Goal: Information Seeking & Learning: Find specific fact

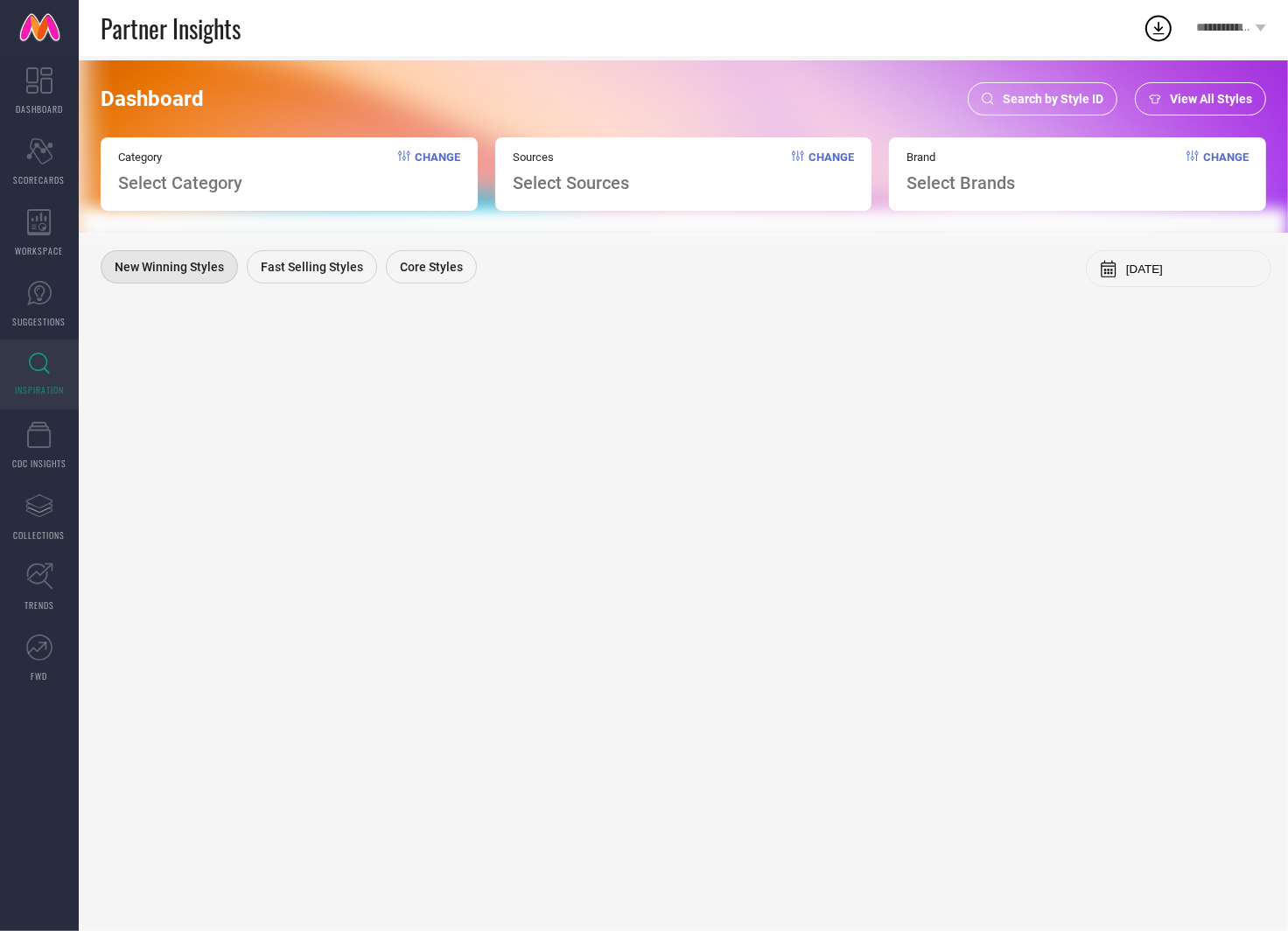
click at [1060, 98] on span "Search by Style ID" at bounding box center [1052, 99] width 100 height 14
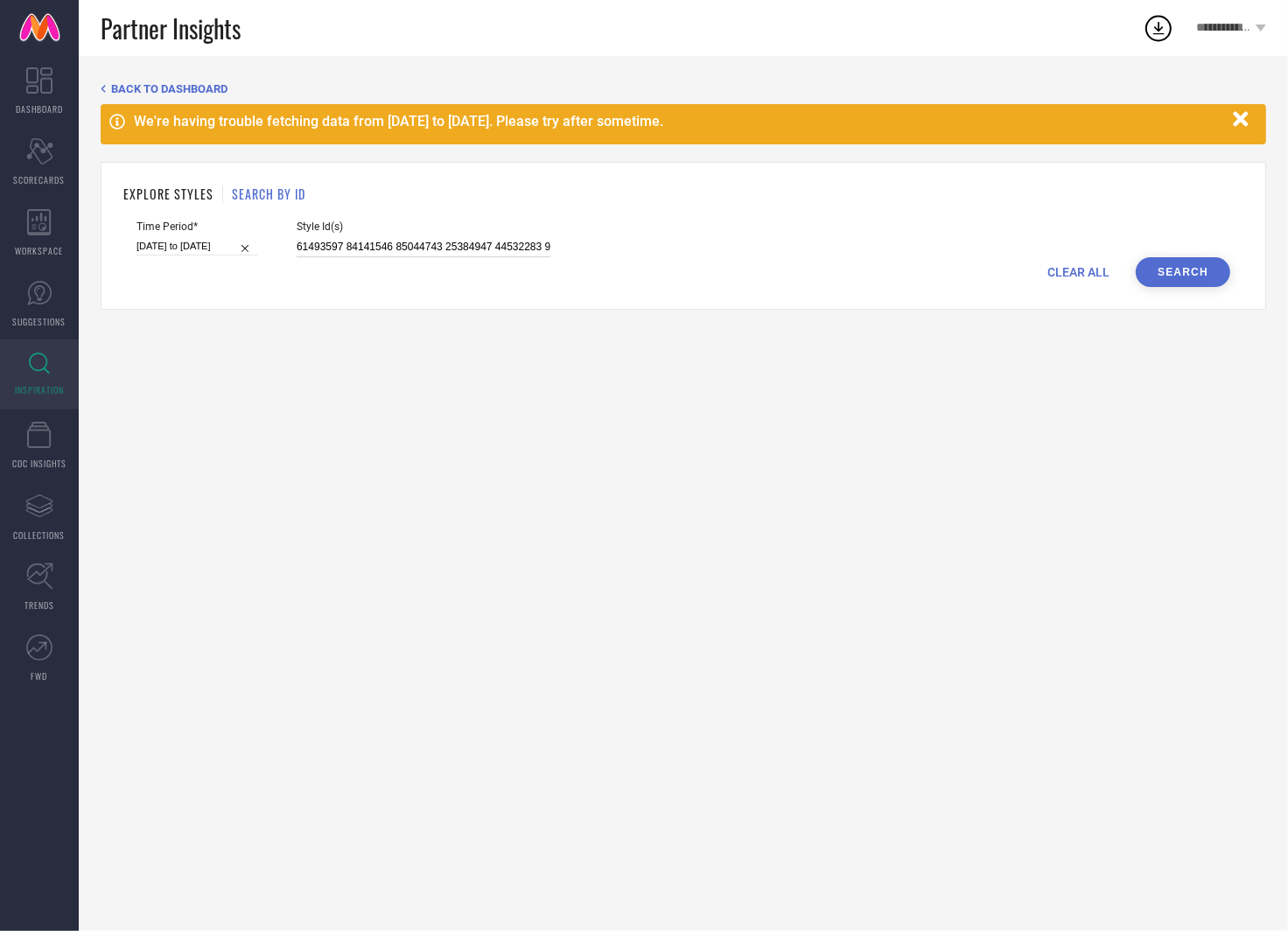
click at [439, 238] on input at bounding box center [423, 247] width 253 height 20
paste input
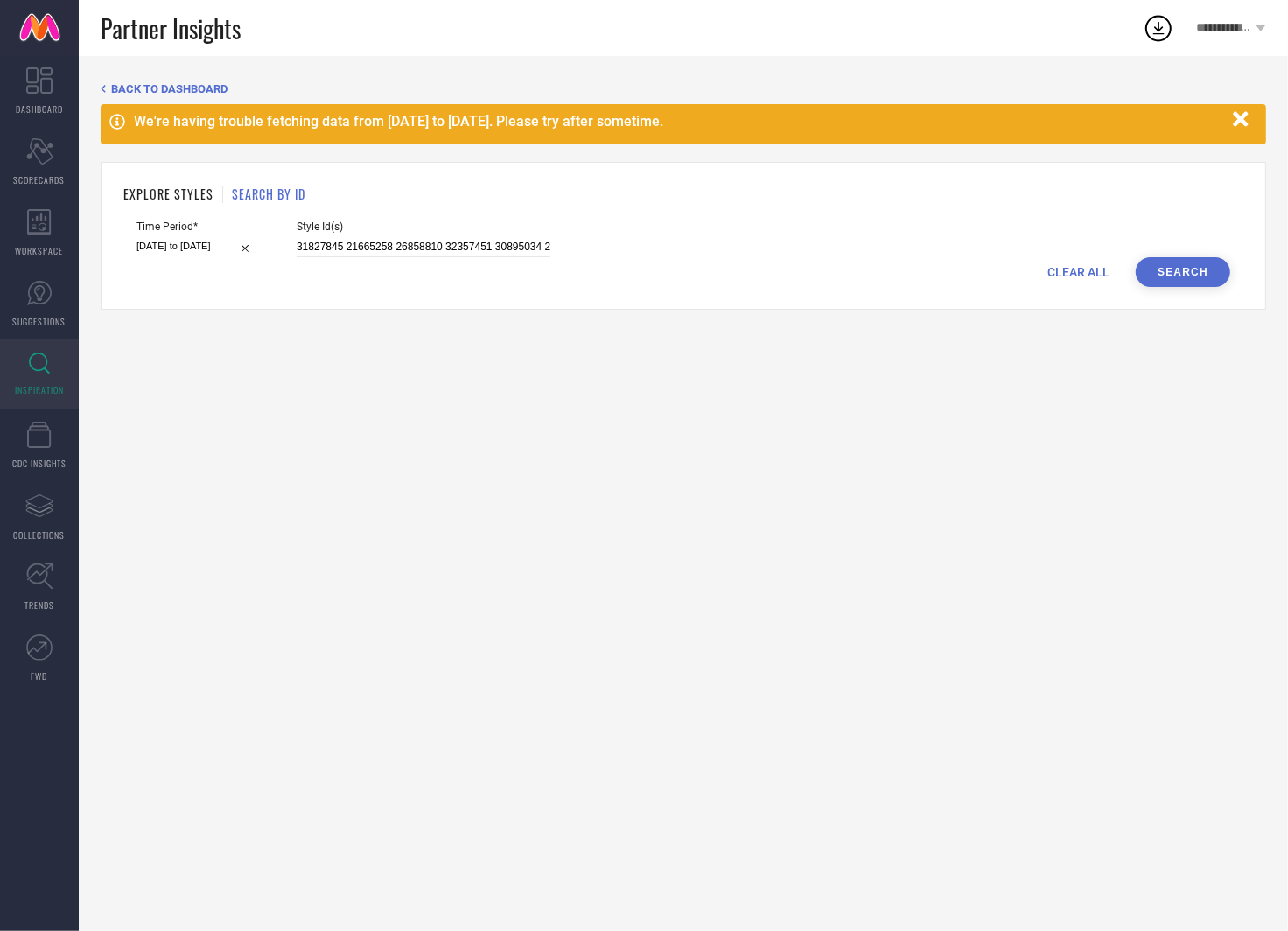
click at [1194, 264] on button "Search" at bounding box center [1183, 272] width 94 height 29
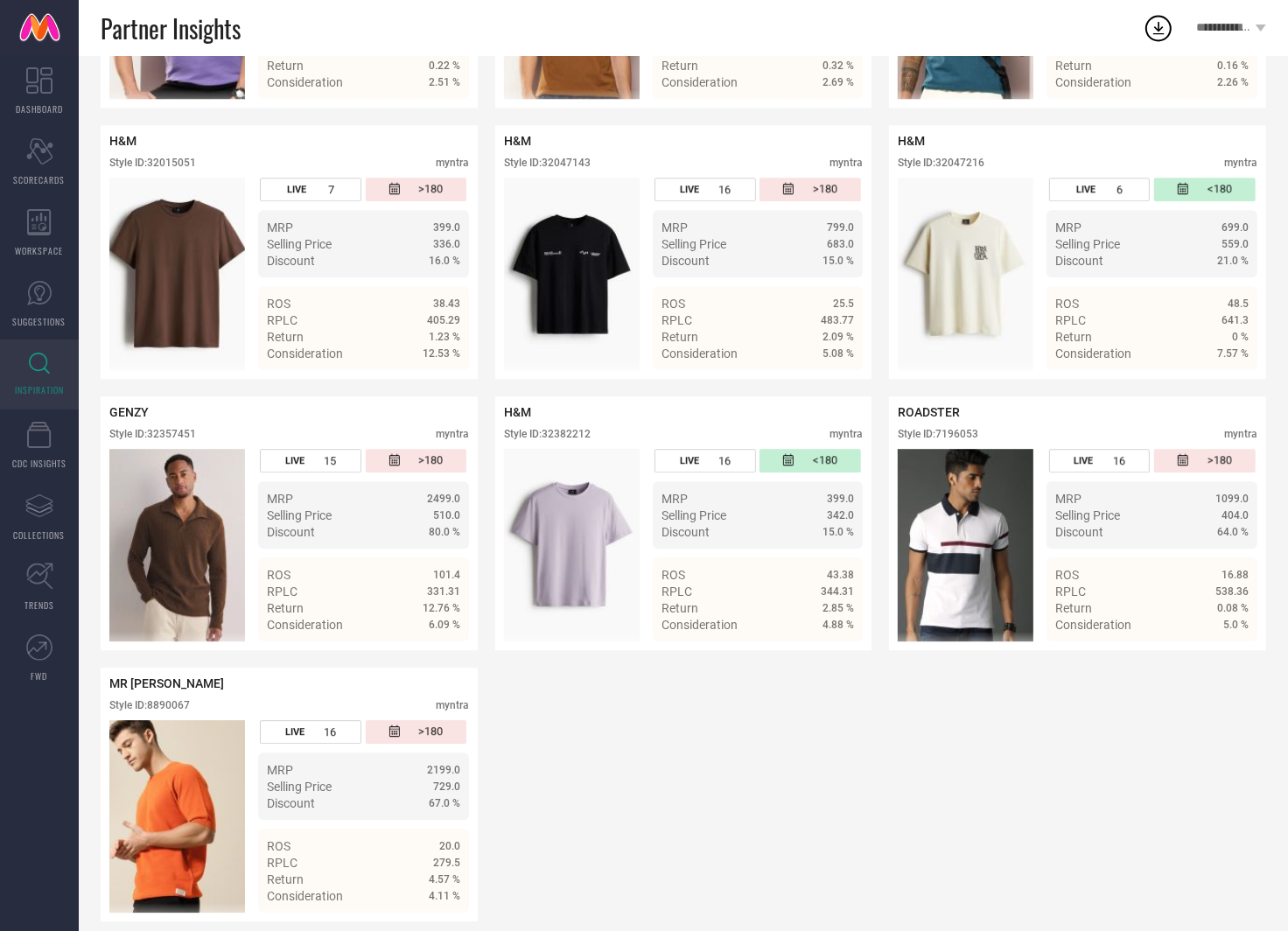
scroll to position [4201, 0]
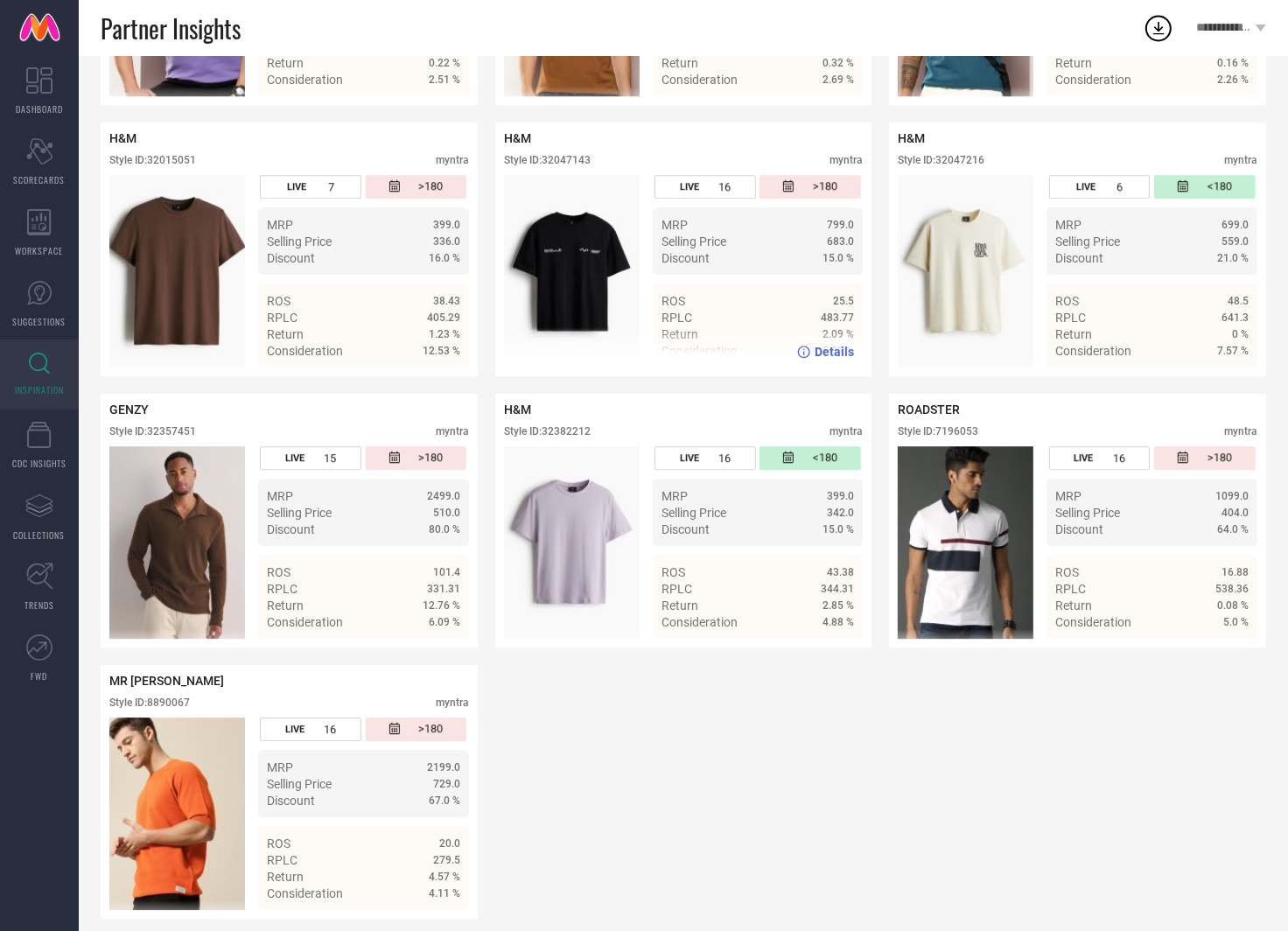
click at [599, 156] on div "Style ID: 32047143 myntra" at bounding box center [683, 164] width 359 height 21
drag, startPoint x: 602, startPoint y: 156, endPoint x: 544, endPoint y: 156, distance: 58.0
click at [544, 156] on div "Style ID: 32047143 myntra" at bounding box center [683, 164] width 359 height 21
copy div "32047143"
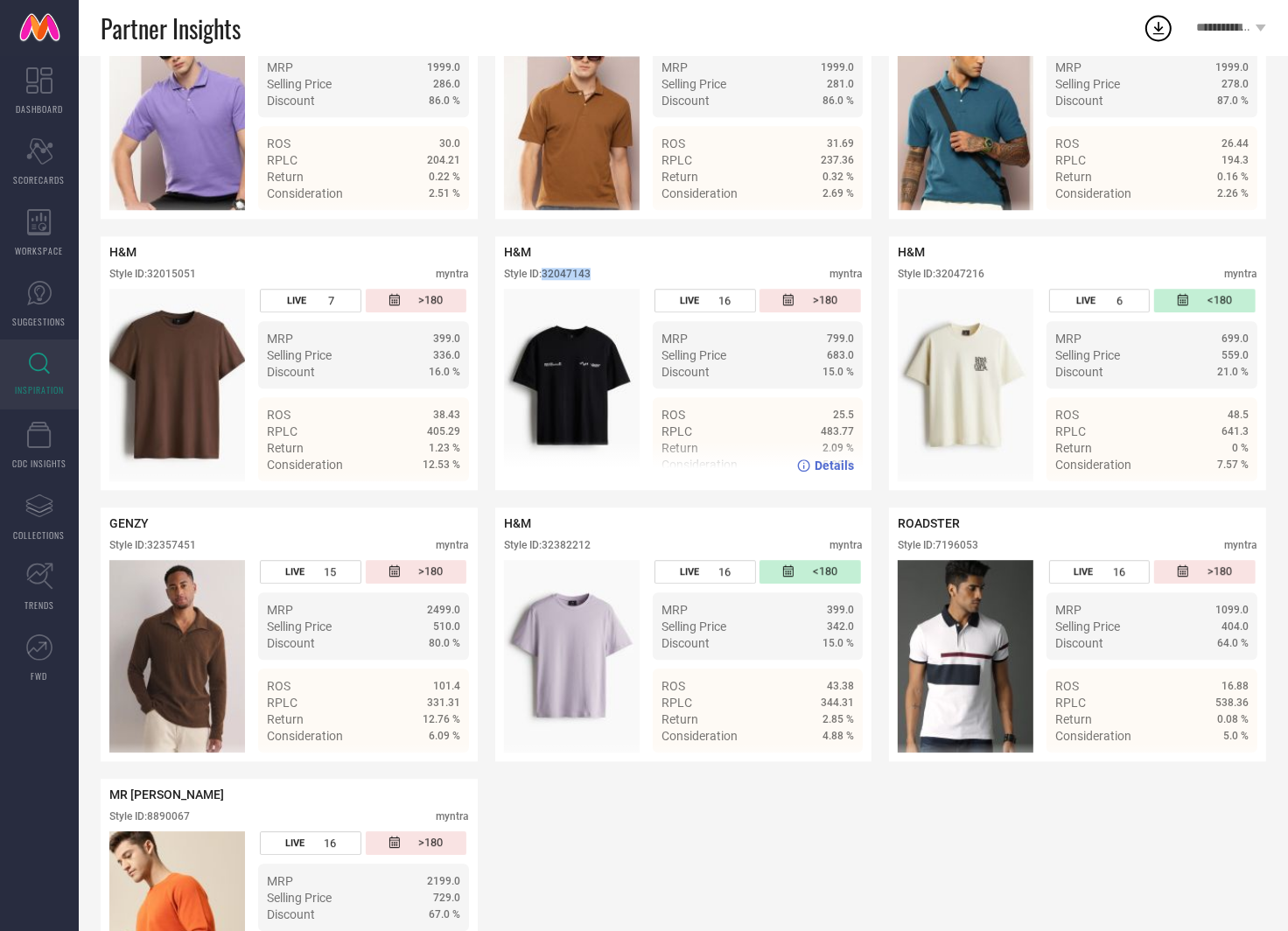
scroll to position [4080, 0]
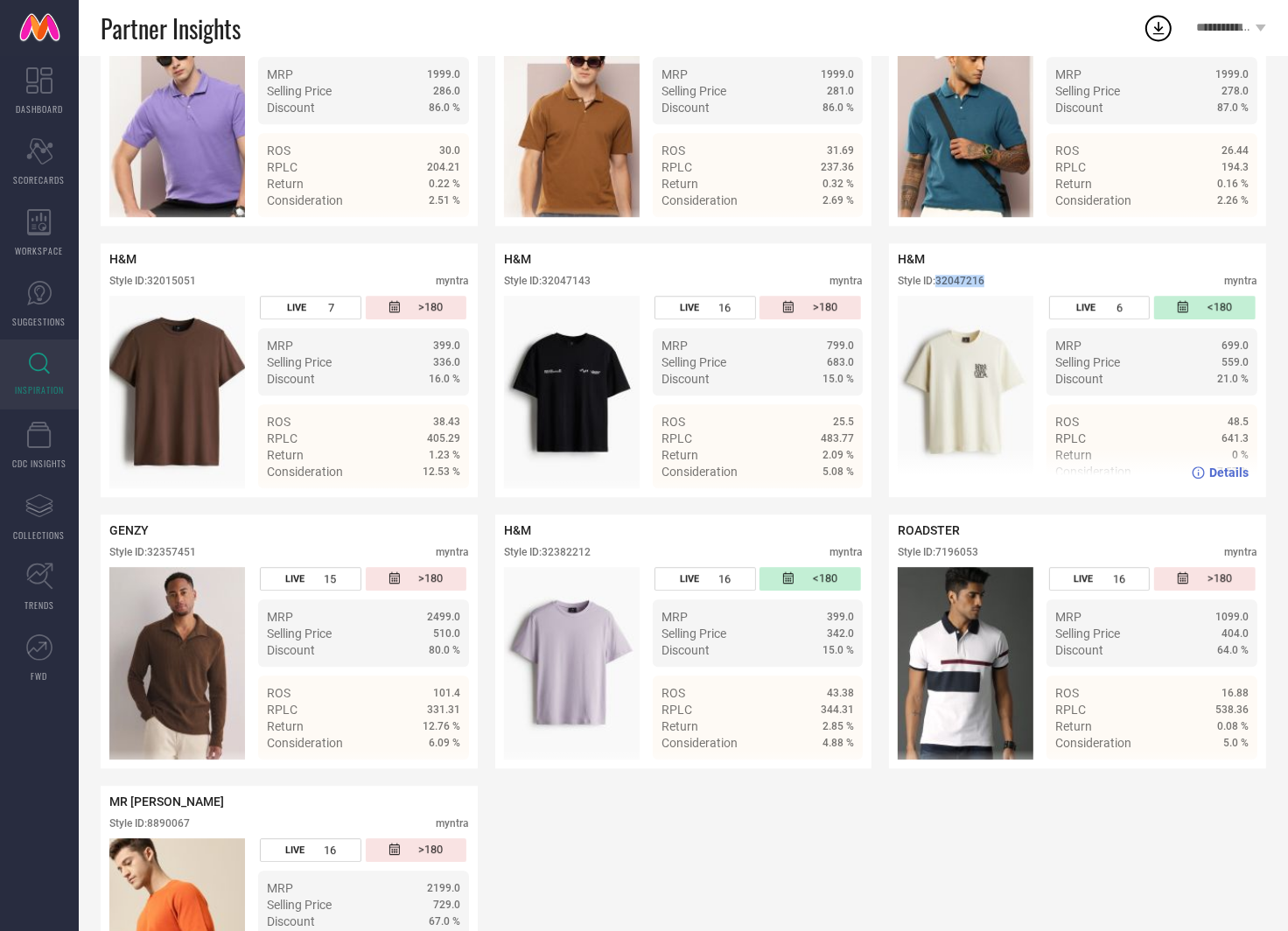
drag, startPoint x: 987, startPoint y: 279, endPoint x: 939, endPoint y: 279, distance: 48.0
click at [939, 279] on div "Style ID: 32047216 myntra" at bounding box center [1077, 285] width 359 height 21
copy div "32047216"
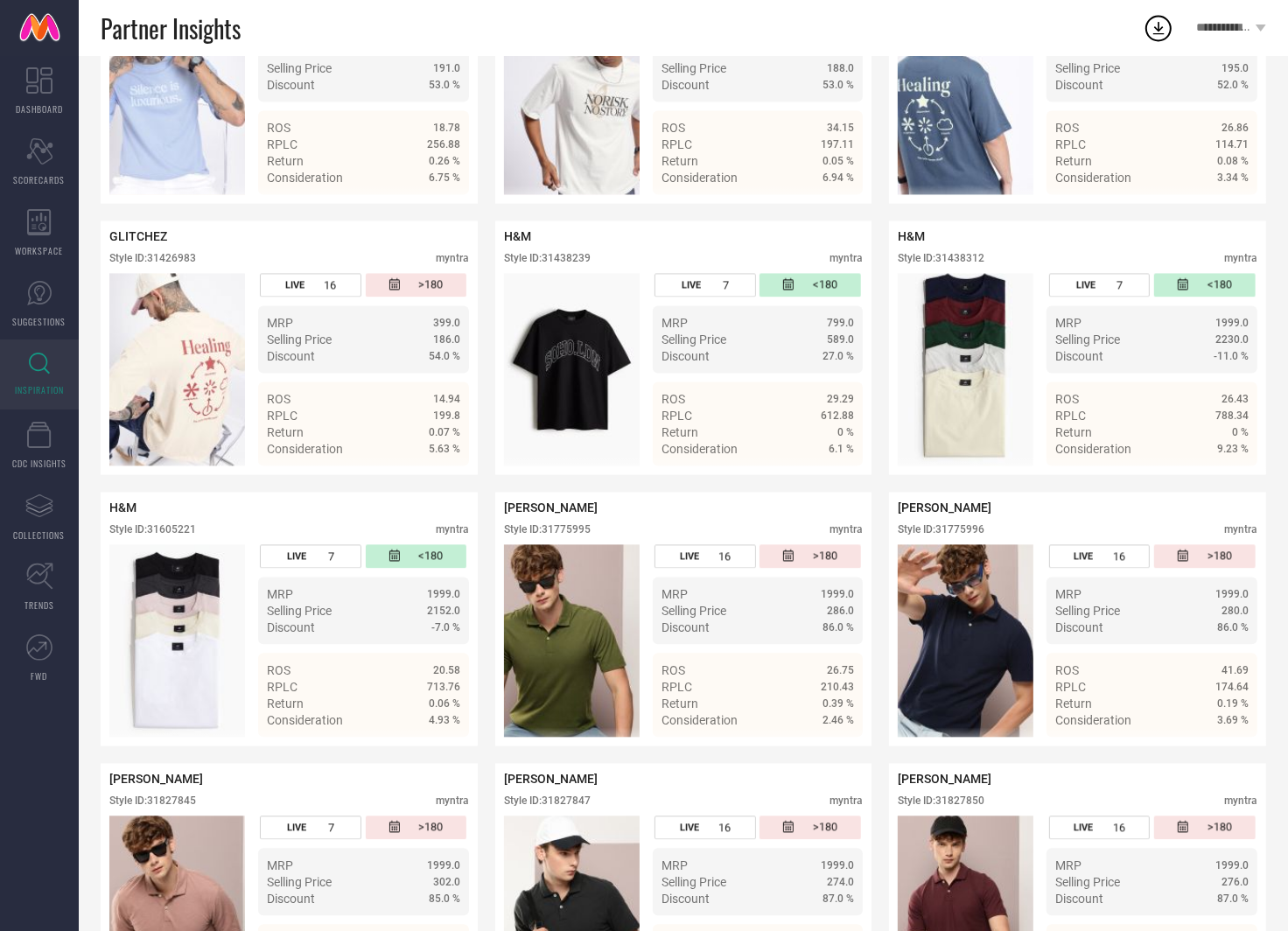
scroll to position [2989, 0]
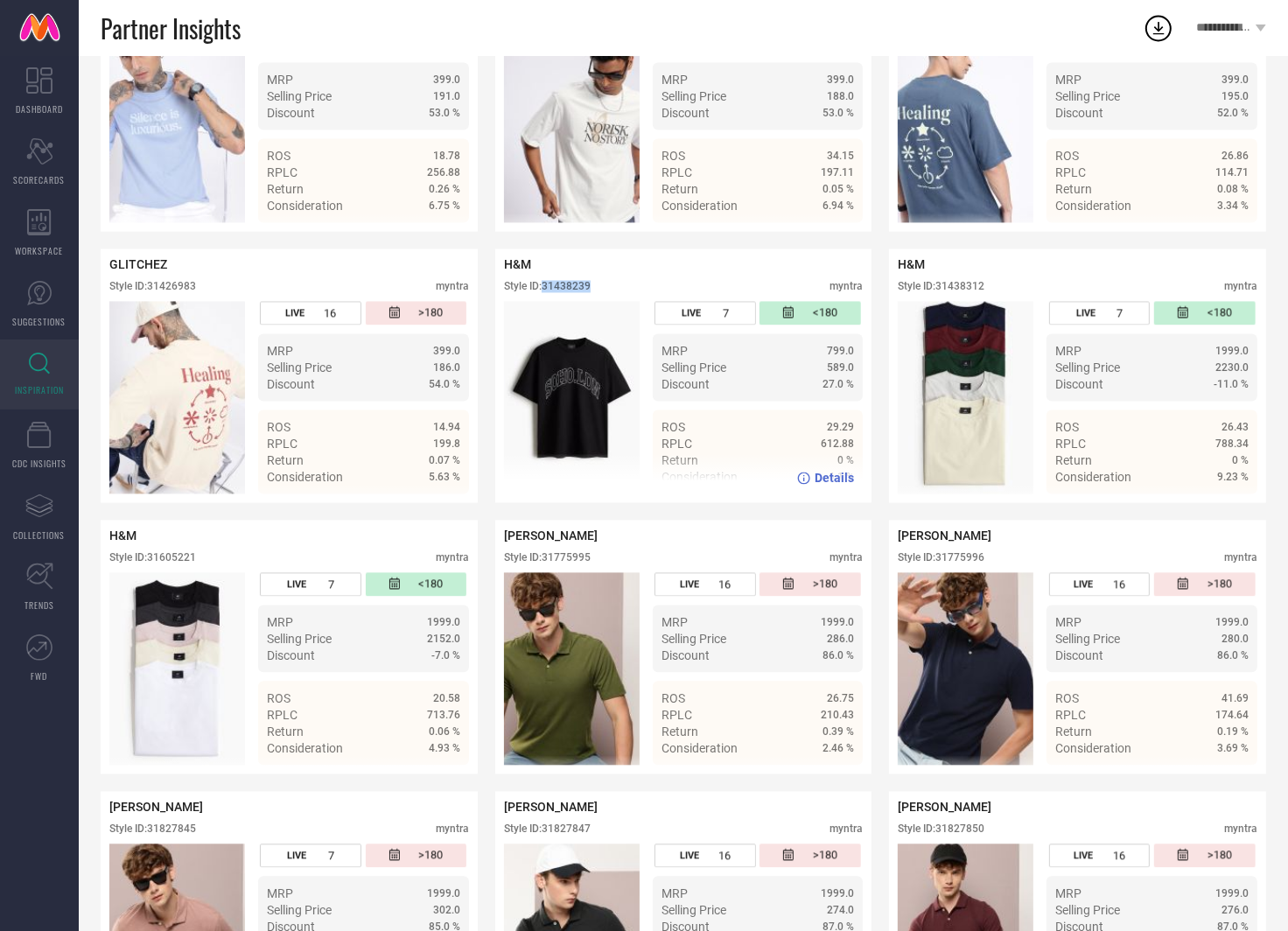
drag, startPoint x: 606, startPoint y: 279, endPoint x: 544, endPoint y: 280, distance: 62.0
click at [544, 280] on div "Style ID: 31438239 myntra" at bounding box center [683, 290] width 359 height 21
copy div "31438239"
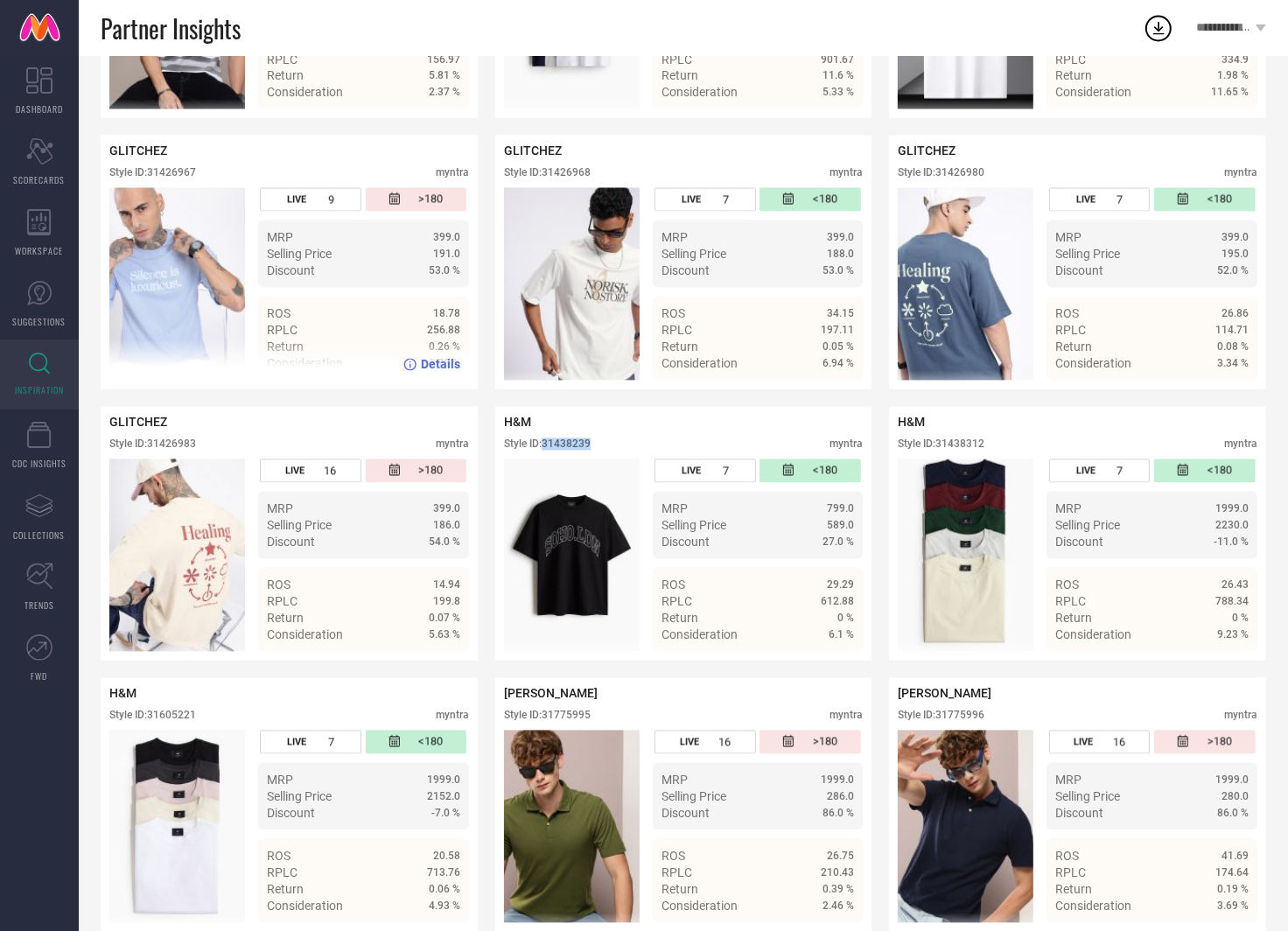
scroll to position [2830, 0]
drag, startPoint x: 205, startPoint y: 169, endPoint x: 152, endPoint y: 169, distance: 53.0
click at [152, 169] on div "Style ID: 31426967 myntra" at bounding box center [289, 178] width 359 height 21
copy div "31426967"
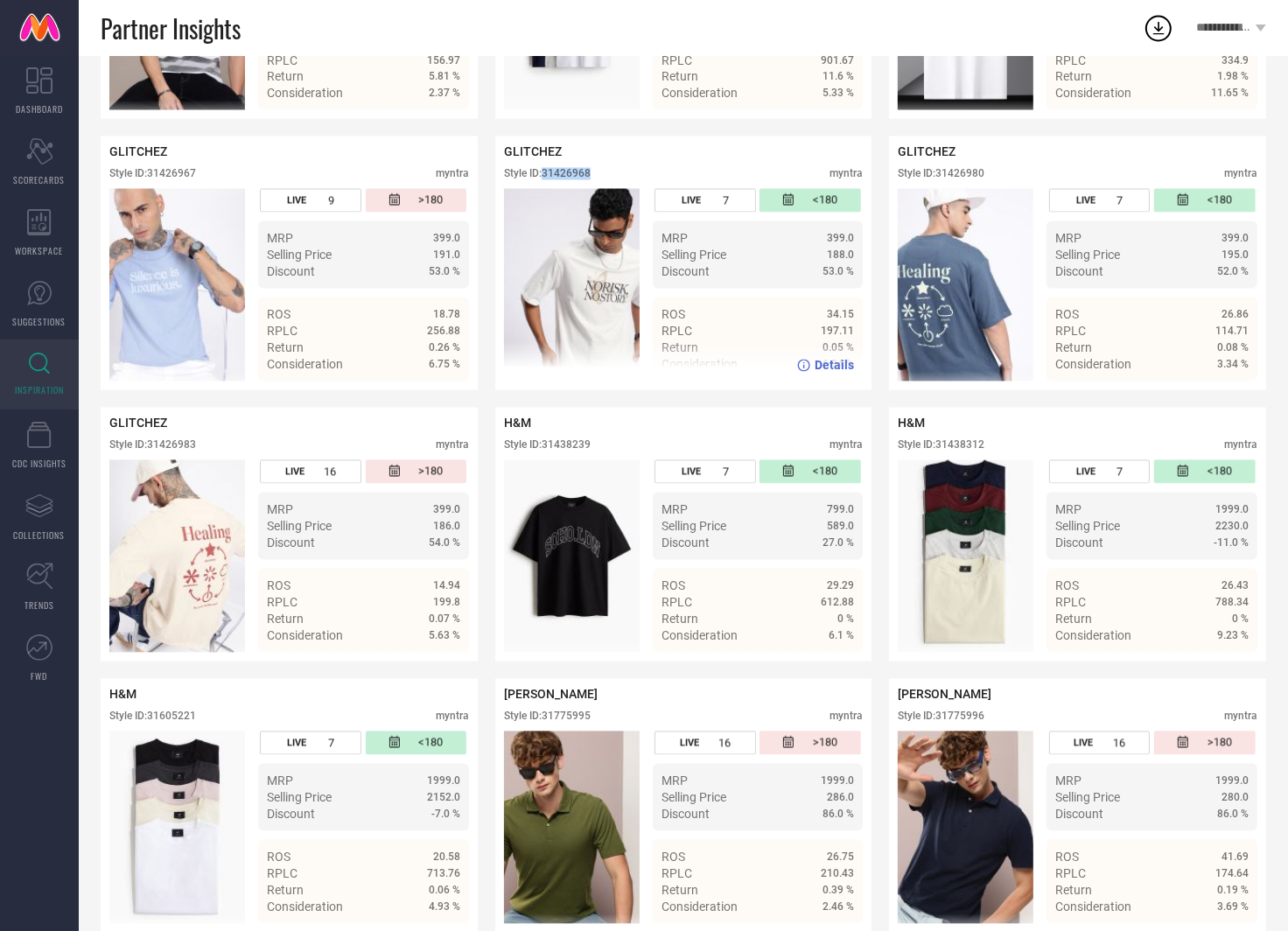
drag, startPoint x: 599, startPoint y: 173, endPoint x: 545, endPoint y: 173, distance: 54.0
click at [545, 173] on div "Style ID: 31426968 myntra" at bounding box center [683, 178] width 359 height 21
copy div "31426968"
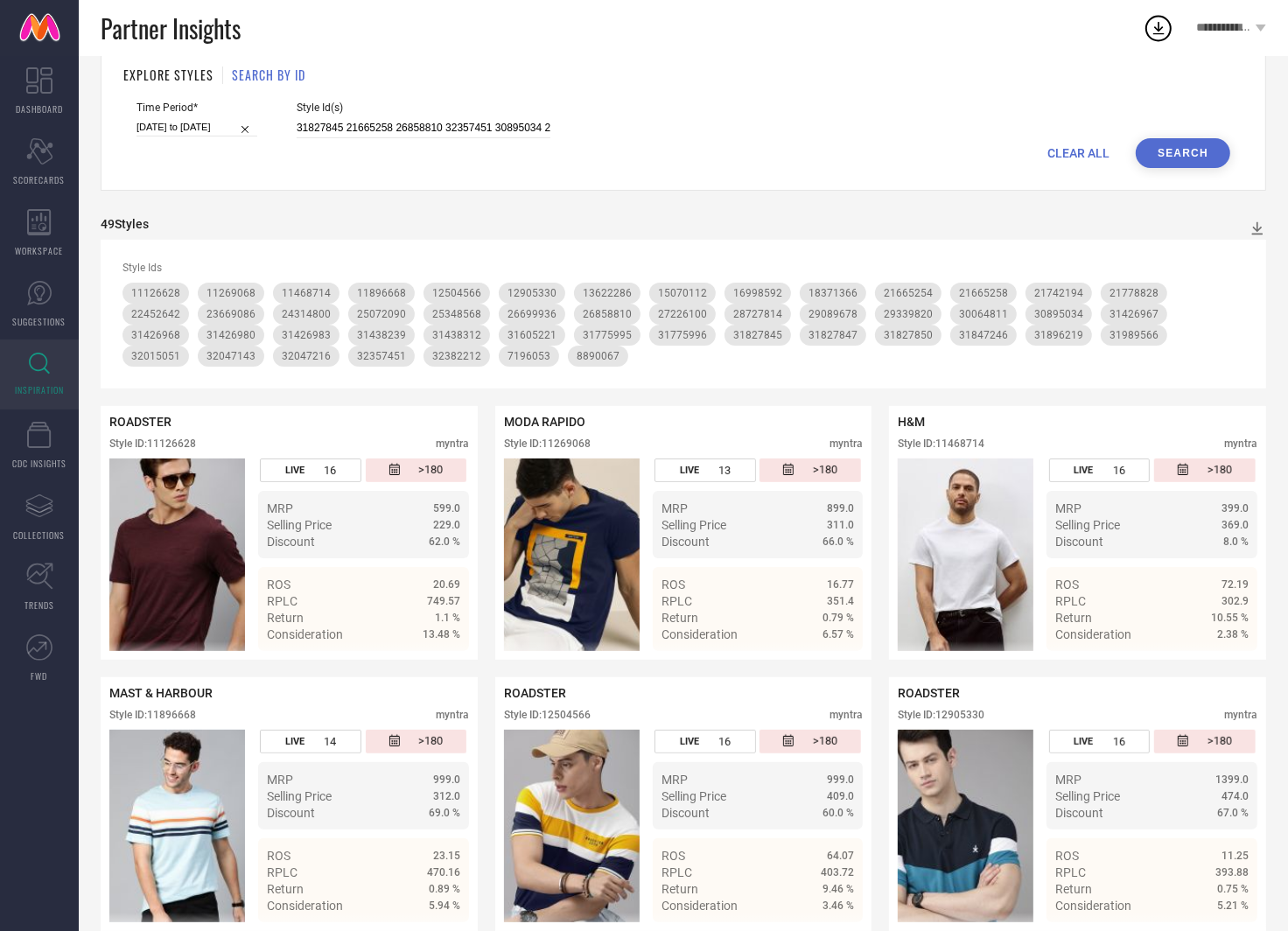
scroll to position [101, 0]
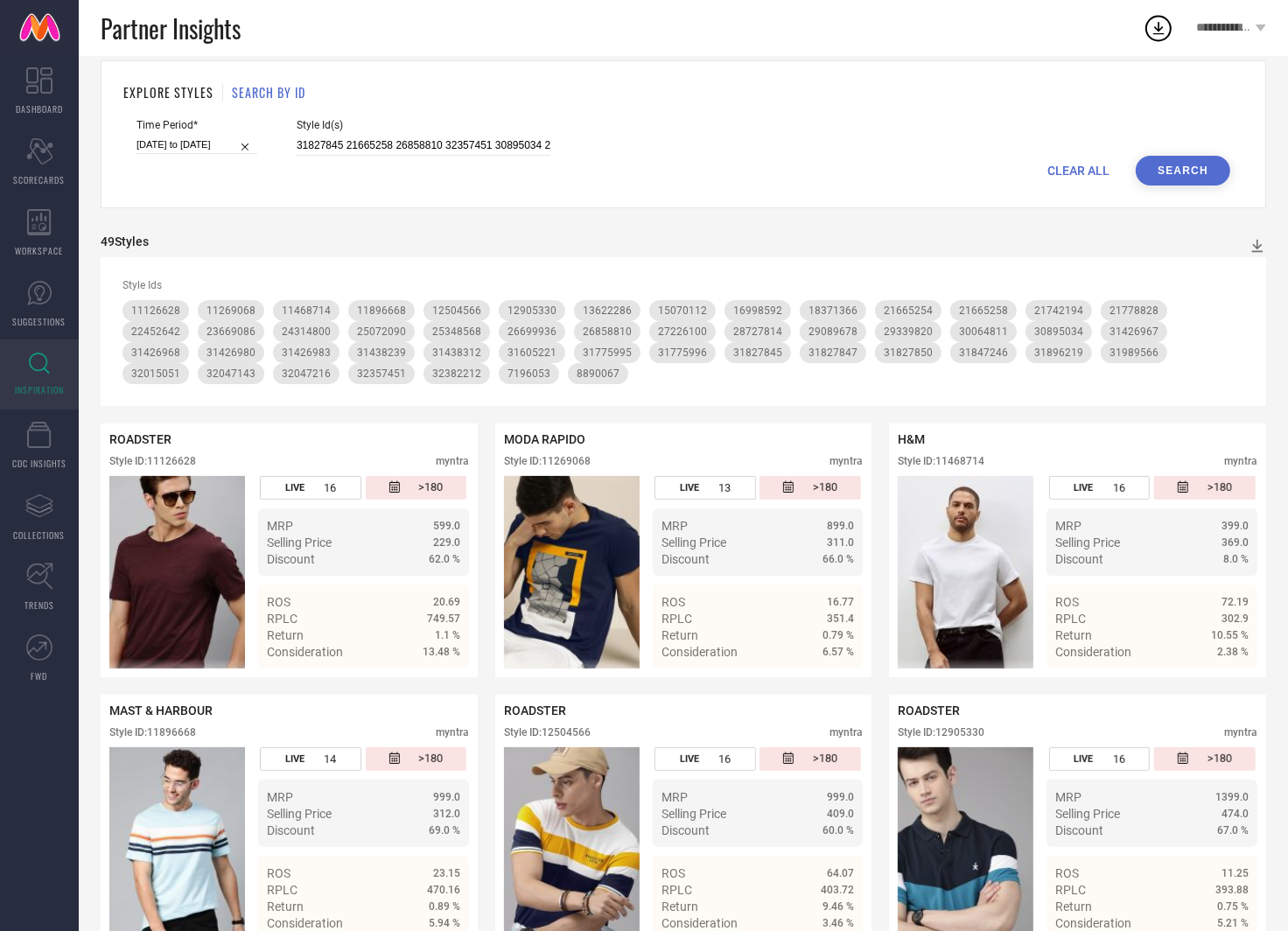
click at [445, 125] on span "Style Id(s)" at bounding box center [423, 125] width 253 height 12
click at [445, 140] on input "31827845 21665258 26858810 32357451 30895034 28727814 31775996 31426968 1189666…" at bounding box center [423, 145] width 253 height 20
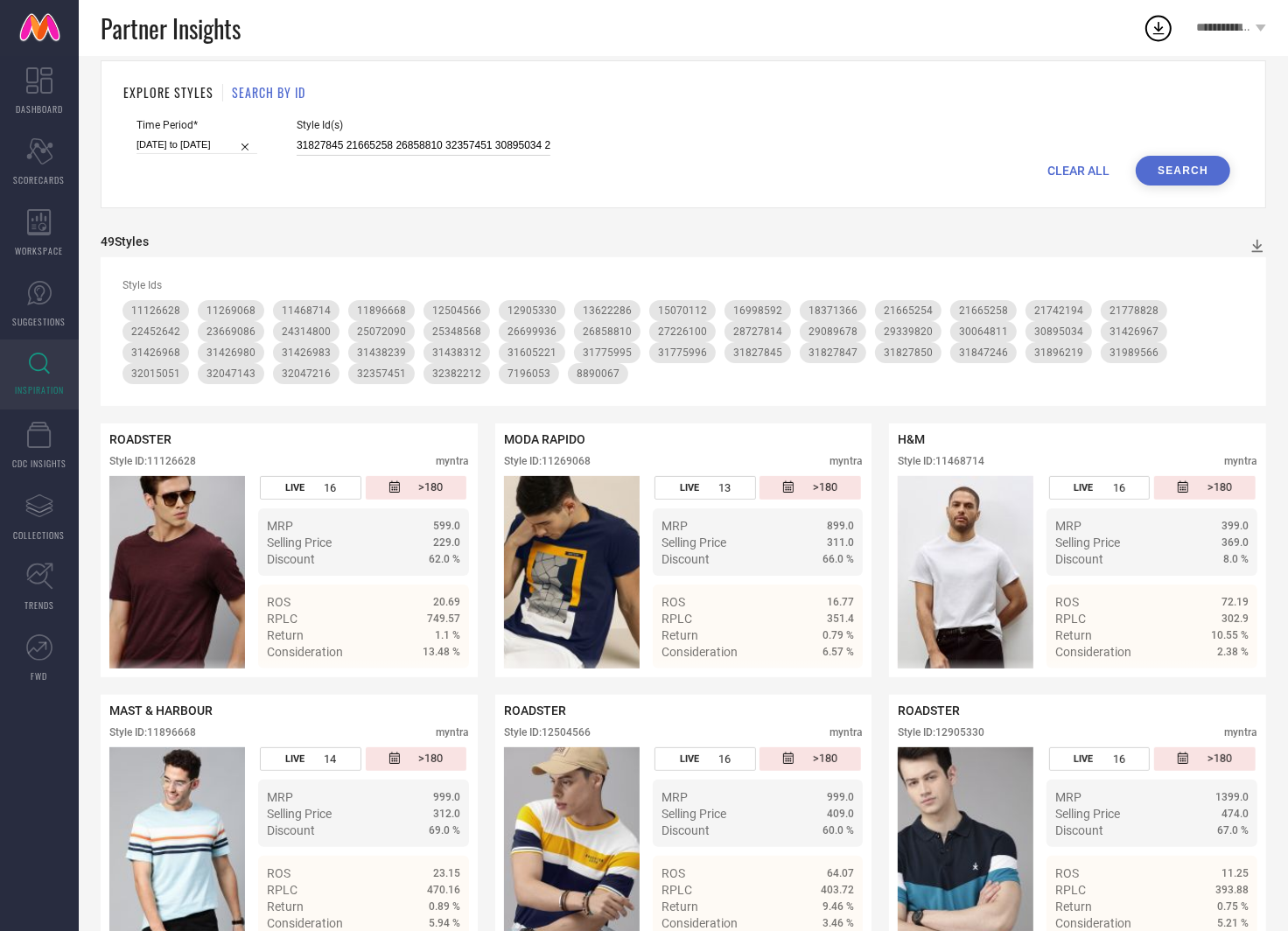
paste input "11126646 26043408 29722196 30365487 13345126 31815870 28137932 8949959 26043074…"
click at [1206, 189] on div "EXPLORE STYLES SEARCH BY ID Time Period* [DATE] to [DATE] Style Id(s) 11126646 …" at bounding box center [682, 134] width 1165 height 148
click at [1189, 165] on button "Search" at bounding box center [1183, 171] width 94 height 29
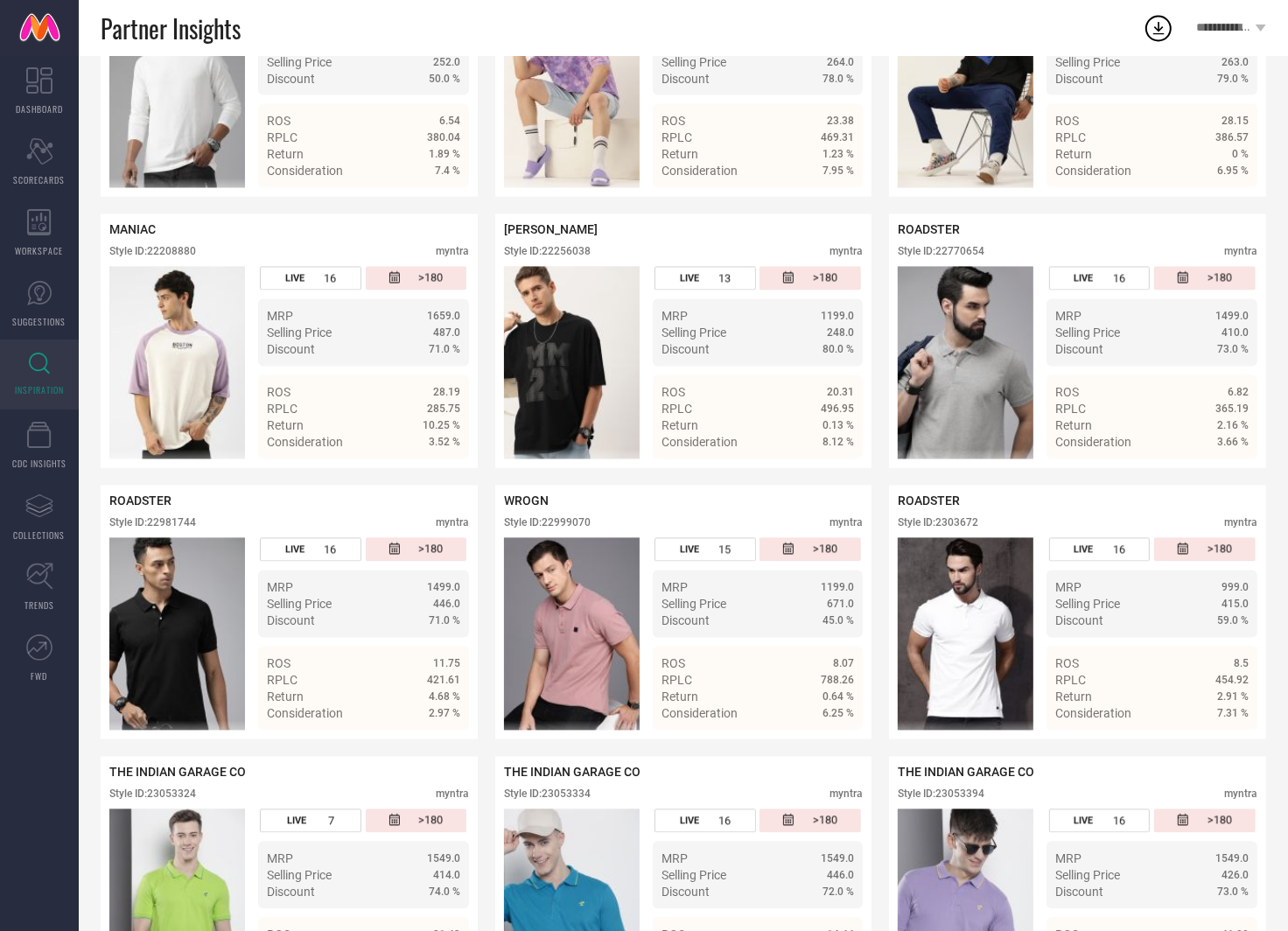
scroll to position [2817, 0]
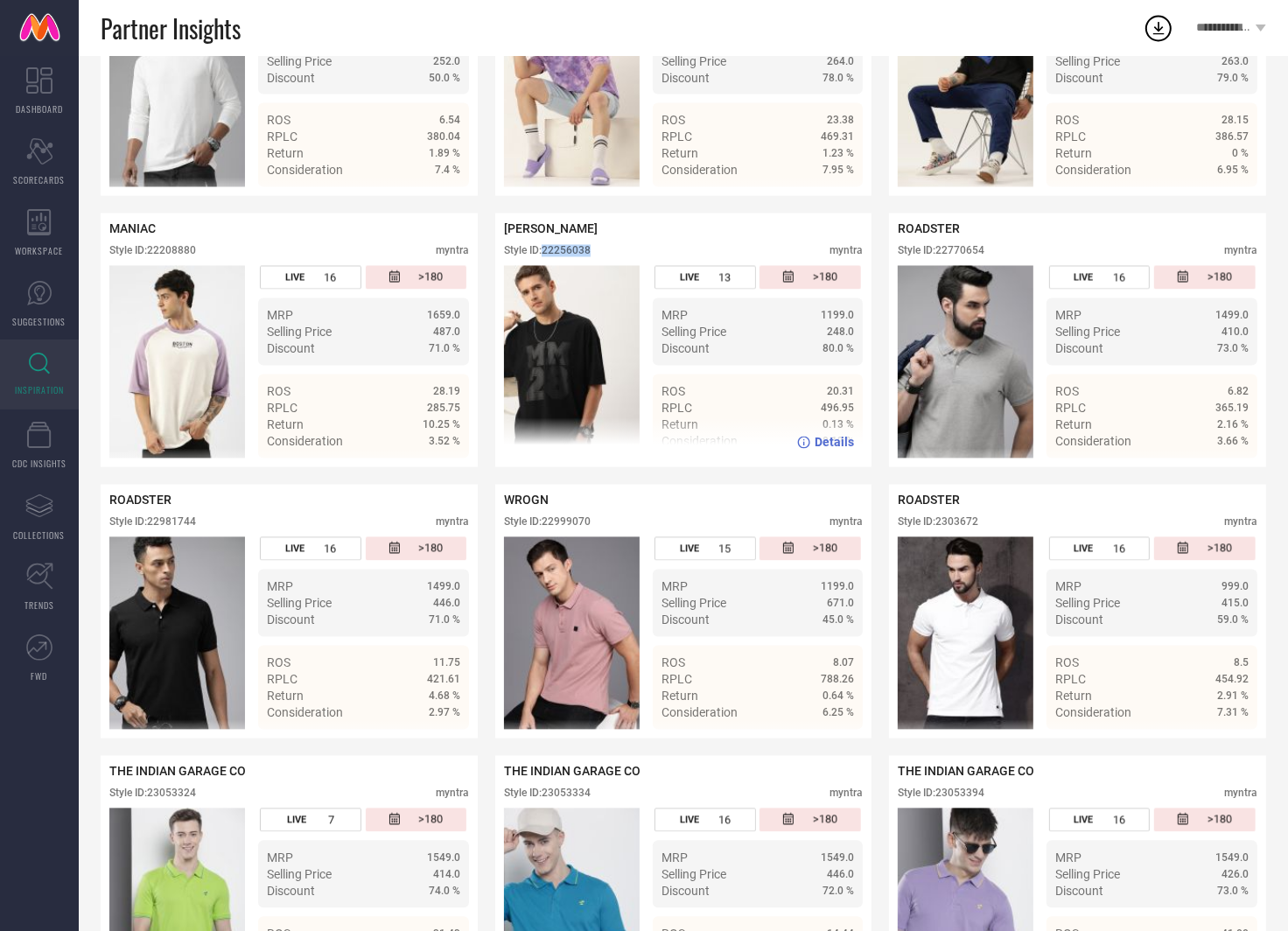
drag, startPoint x: 599, startPoint y: 246, endPoint x: 546, endPoint y: 246, distance: 53.0
click at [546, 246] on div "Style ID: 22256038 myntra" at bounding box center [683, 255] width 359 height 21
copy div "22256038"
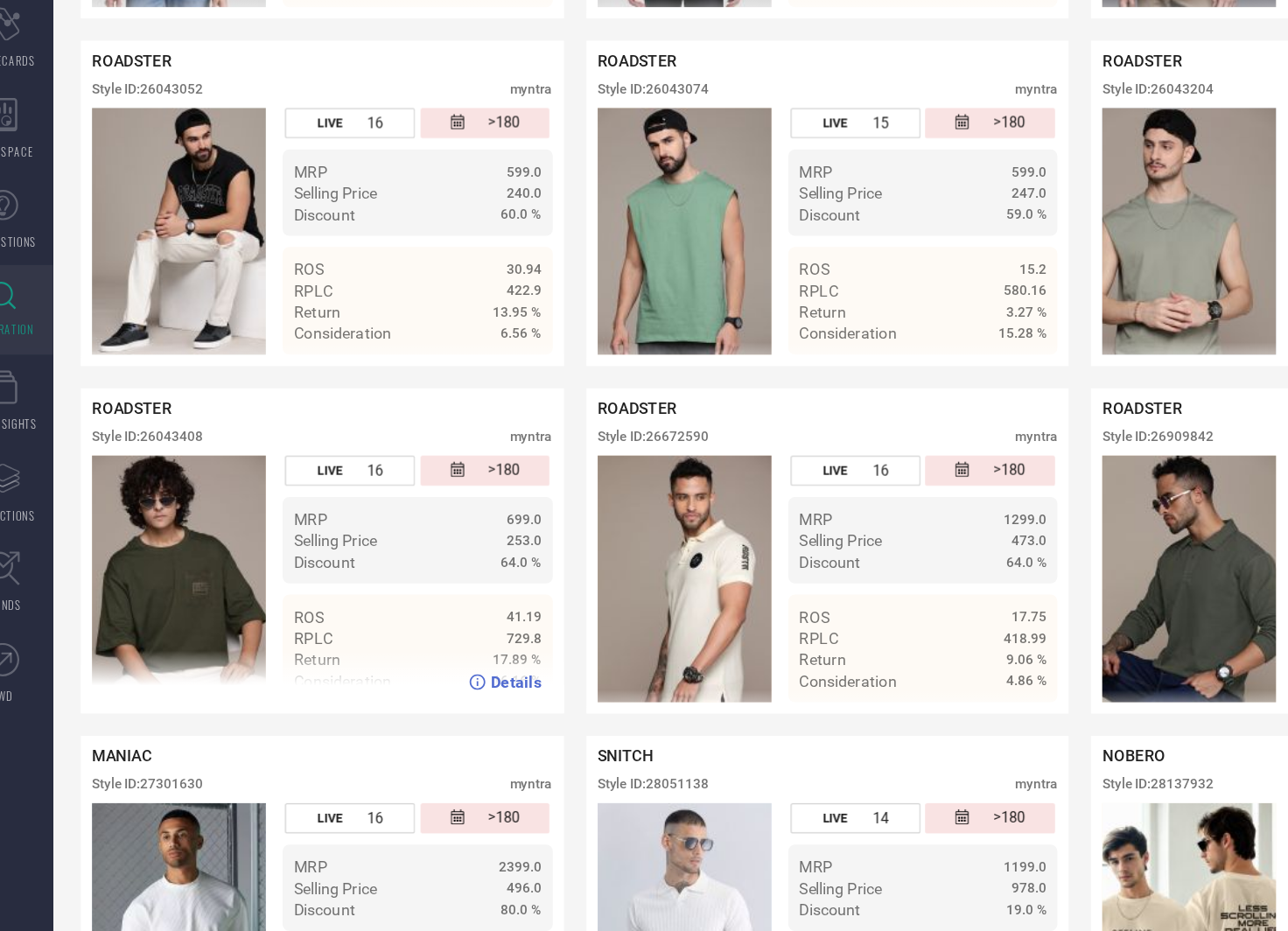
scroll to position [5850, 0]
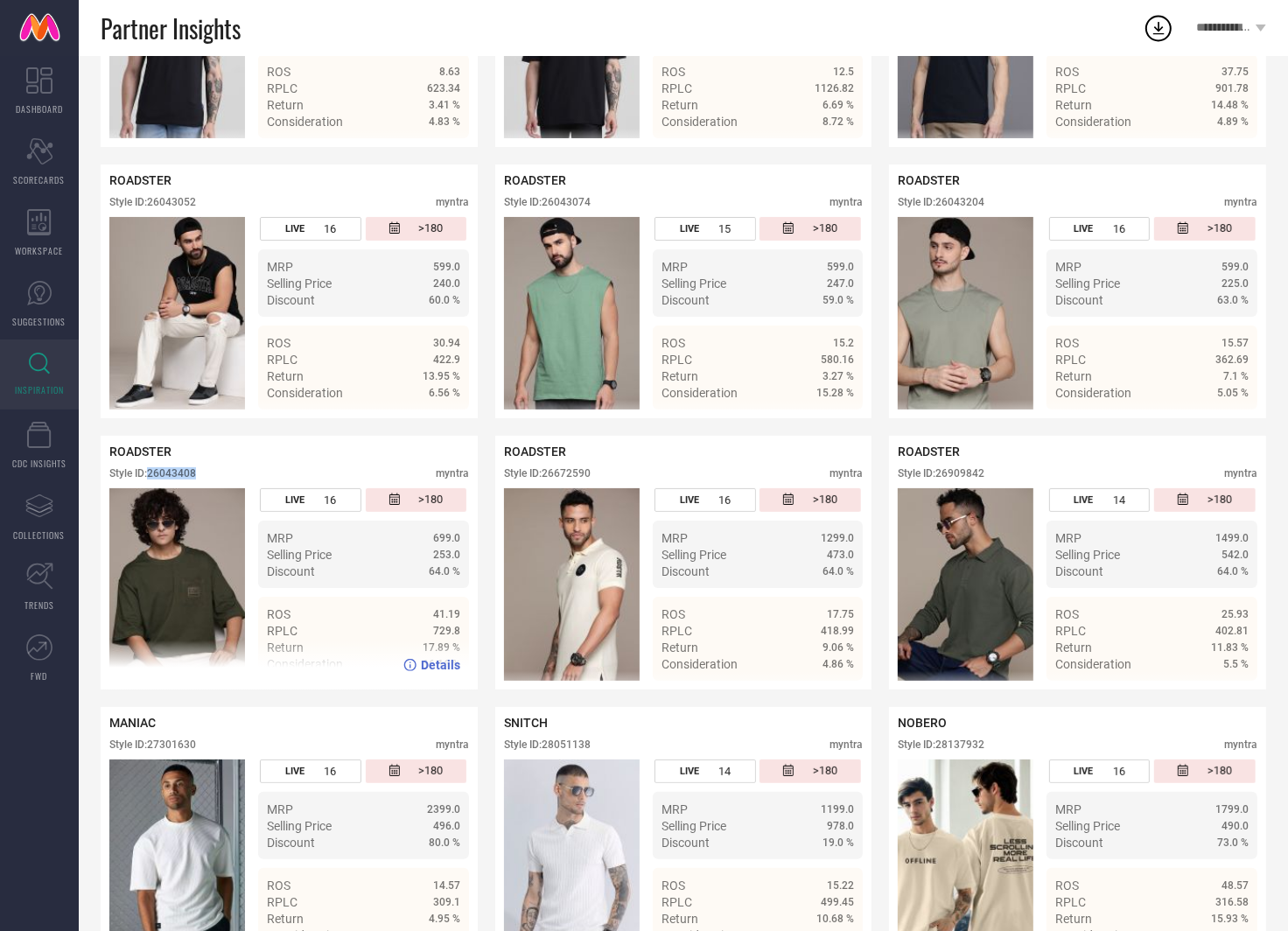
drag, startPoint x: 209, startPoint y: 468, endPoint x: 151, endPoint y: 473, distance: 58.2
click at [151, 473] on div "Style ID: 26043408 myntra" at bounding box center [289, 477] width 359 height 21
copy div "26043408"
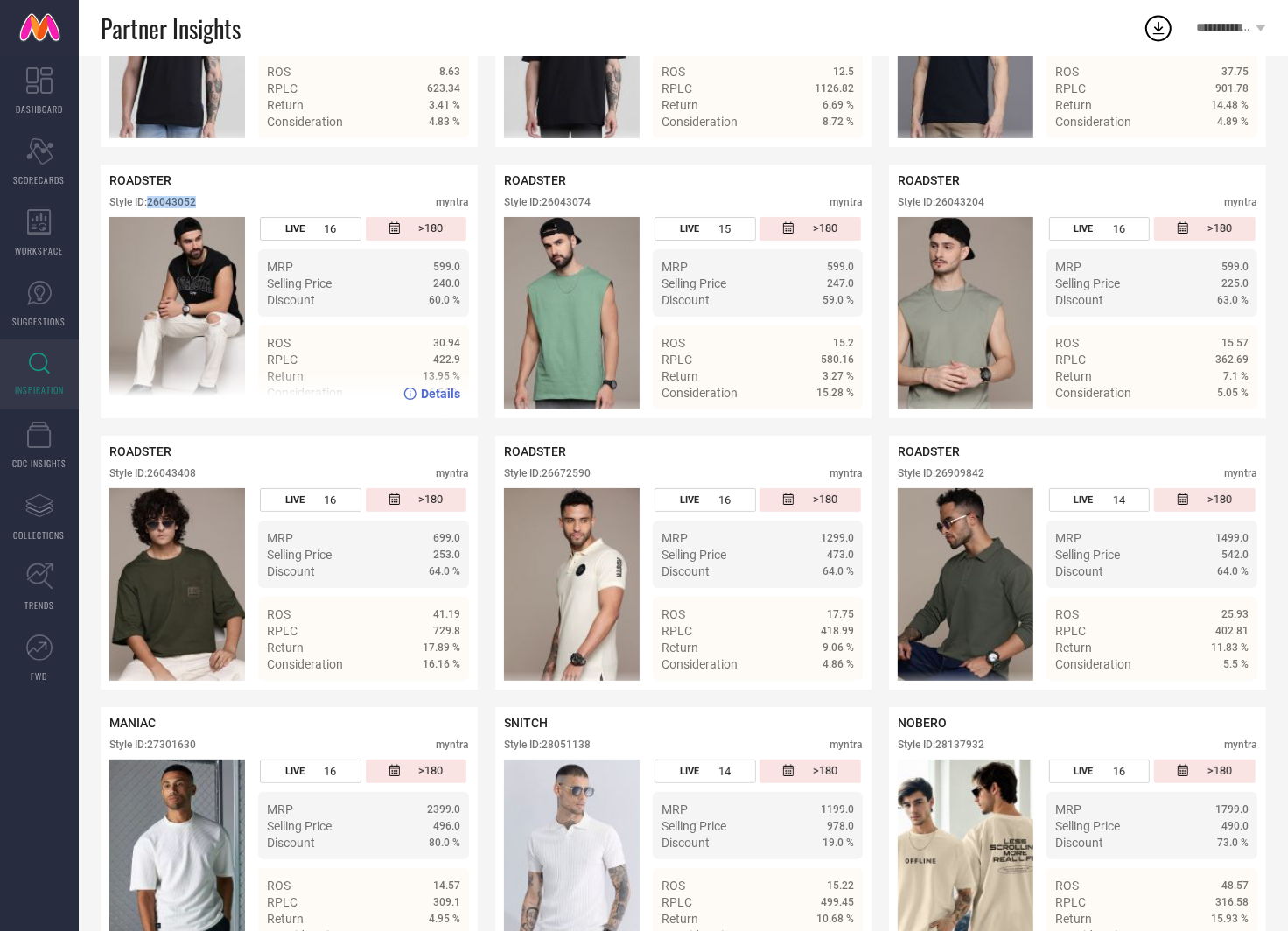
drag, startPoint x: 205, startPoint y: 201, endPoint x: 151, endPoint y: 203, distance: 54.0
click at [151, 203] on div "Style ID: 26043052 myntra" at bounding box center [289, 206] width 359 height 21
copy div "26043052"
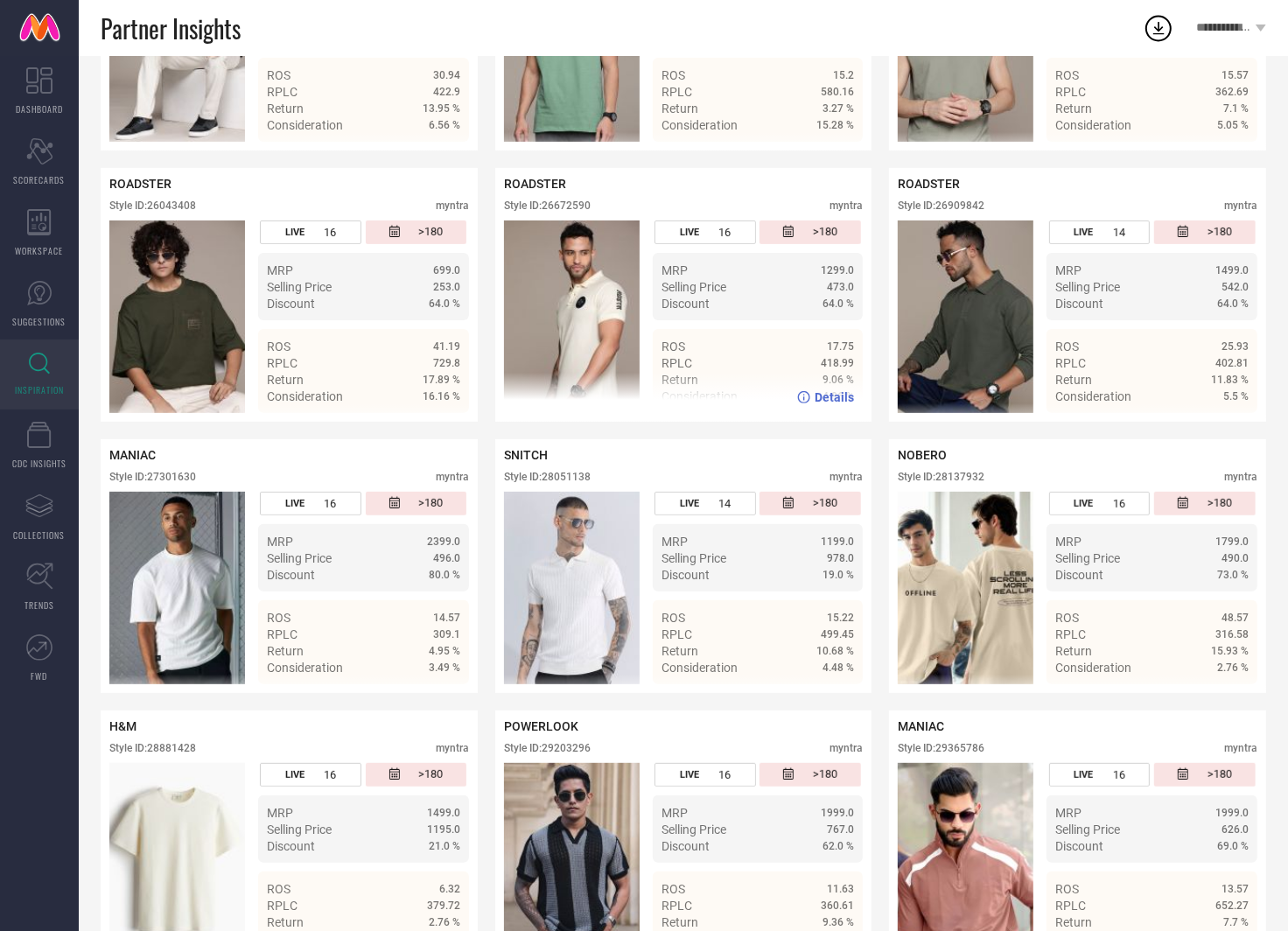
scroll to position [6119, 0]
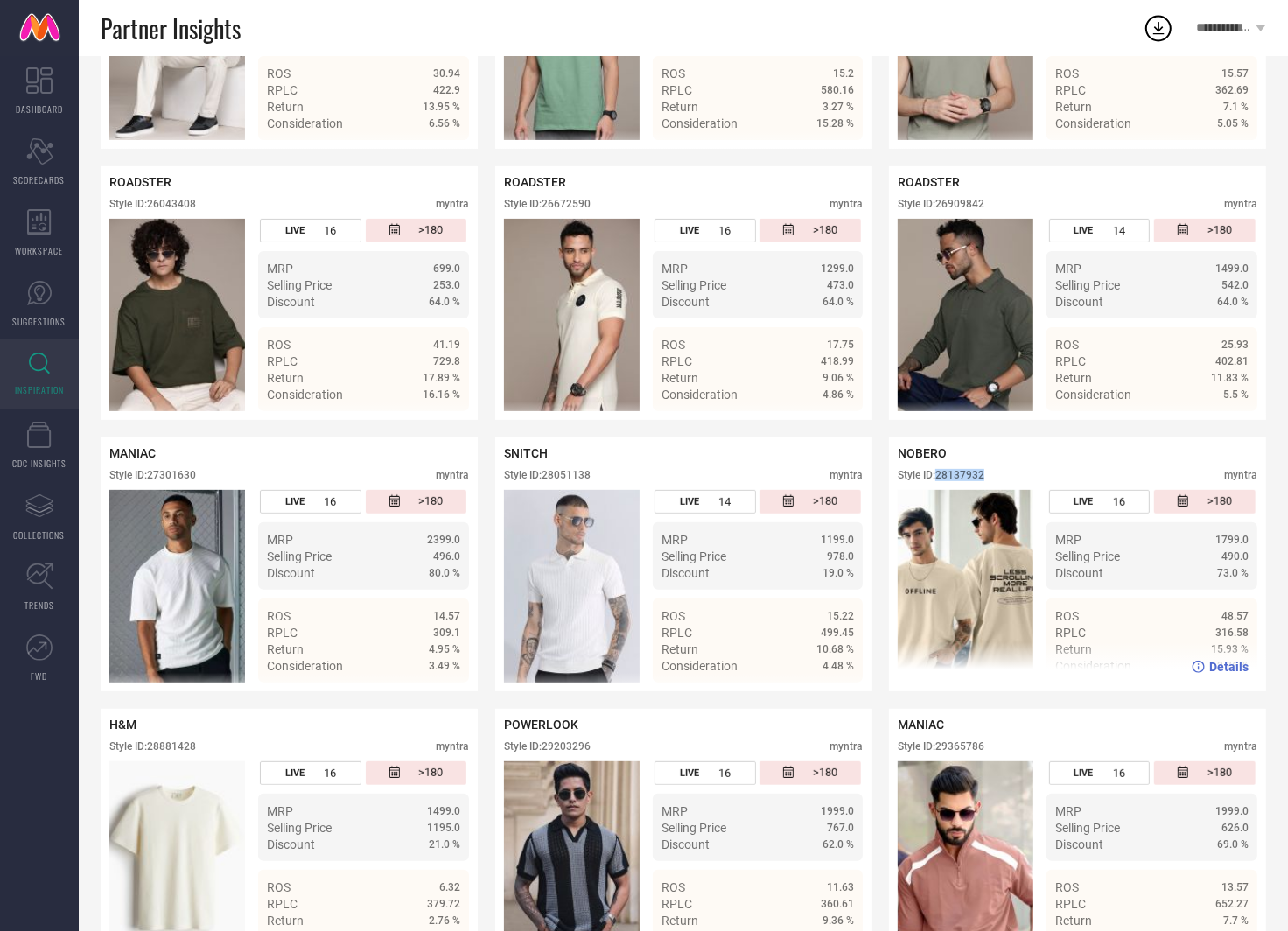
drag, startPoint x: 993, startPoint y: 471, endPoint x: 939, endPoint y: 467, distance: 54.1
click at [939, 469] on div "Style ID: 28137932 myntra" at bounding box center [1077, 479] width 359 height 21
copy div "28137932"
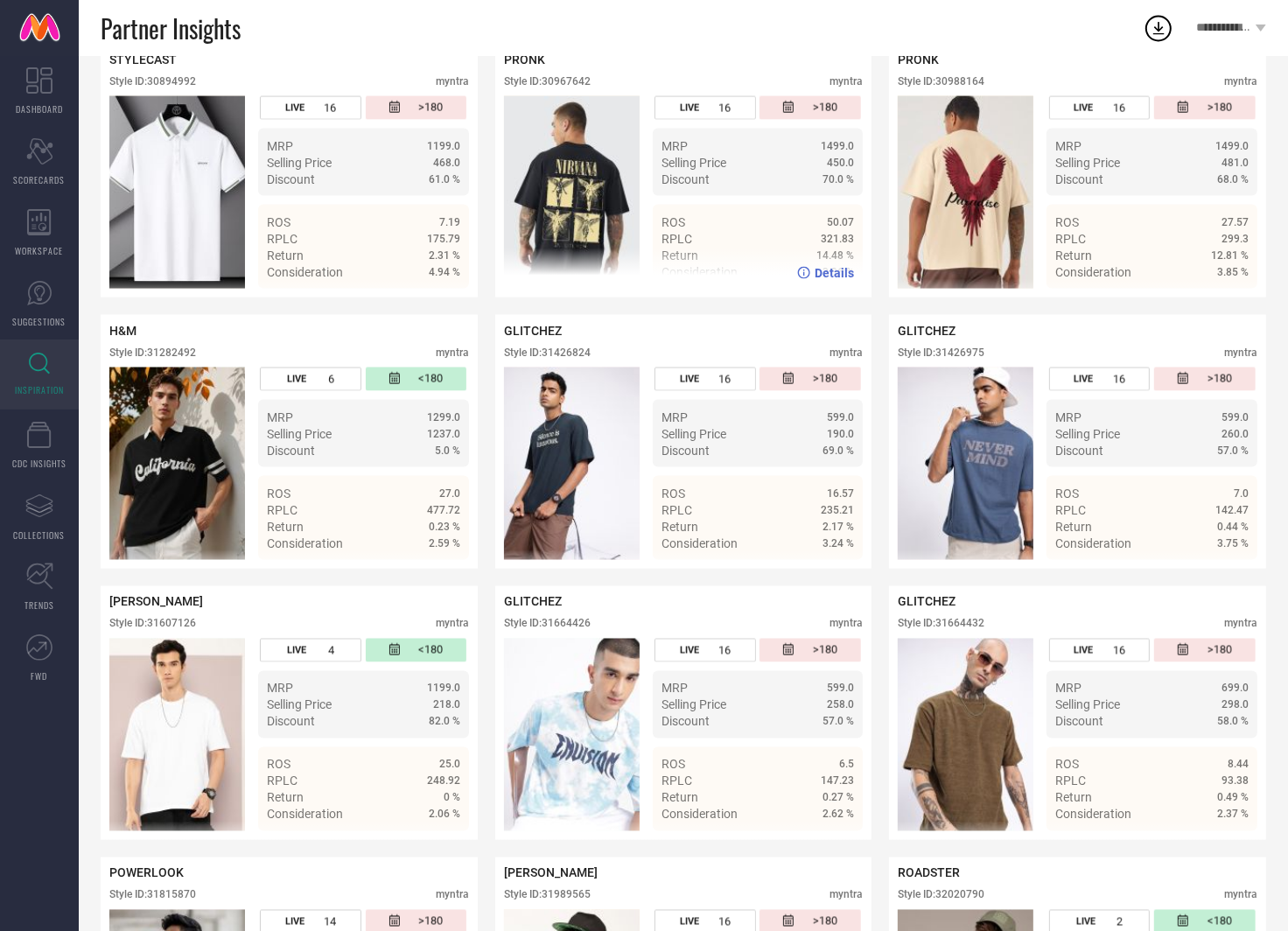
scroll to position [8146, 0]
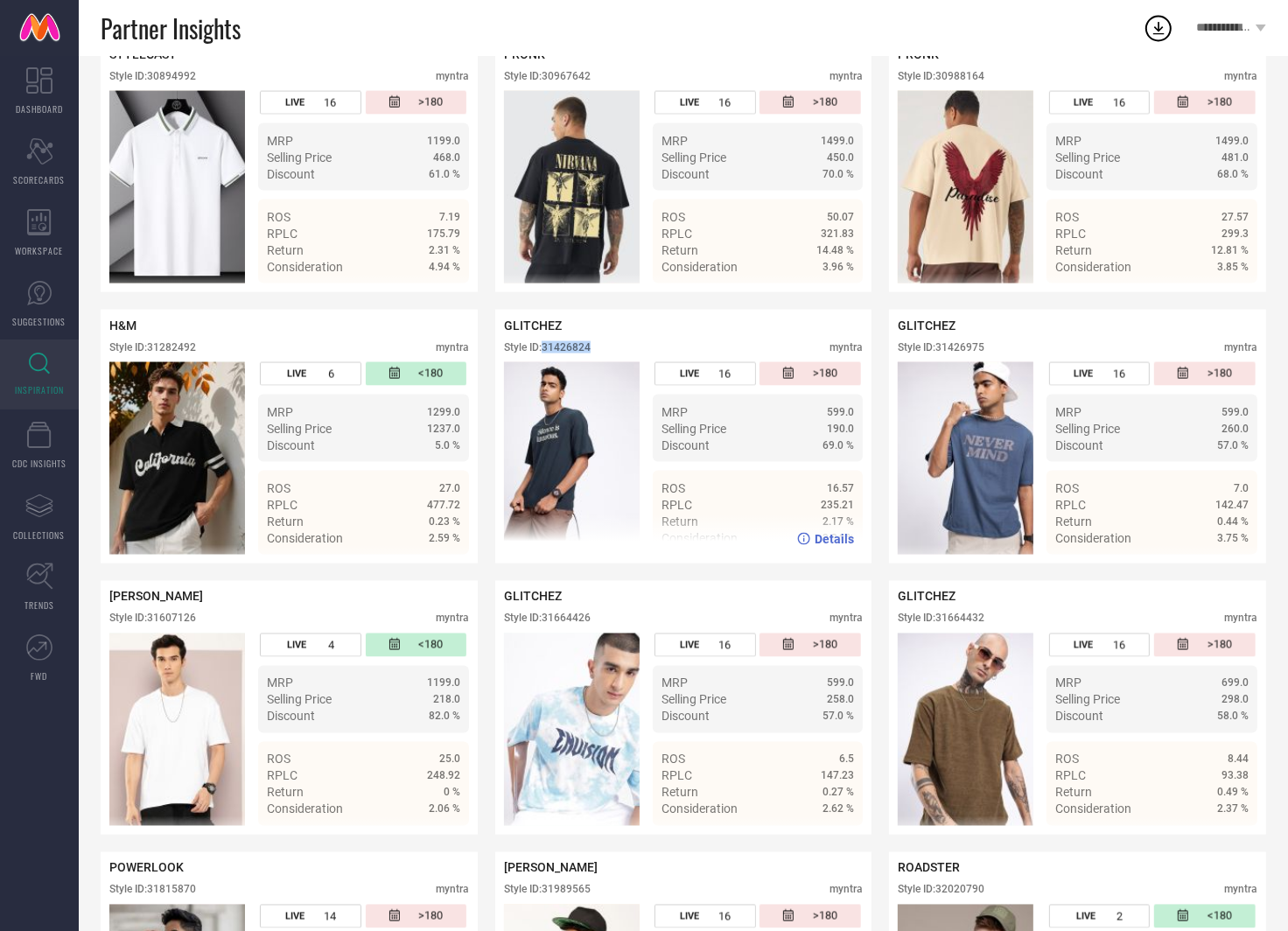
drag, startPoint x: 606, startPoint y: 346, endPoint x: 543, endPoint y: 346, distance: 63.0
click at [543, 346] on div "Style ID: 31426824 myntra" at bounding box center [683, 352] width 359 height 21
copy div "31426824"
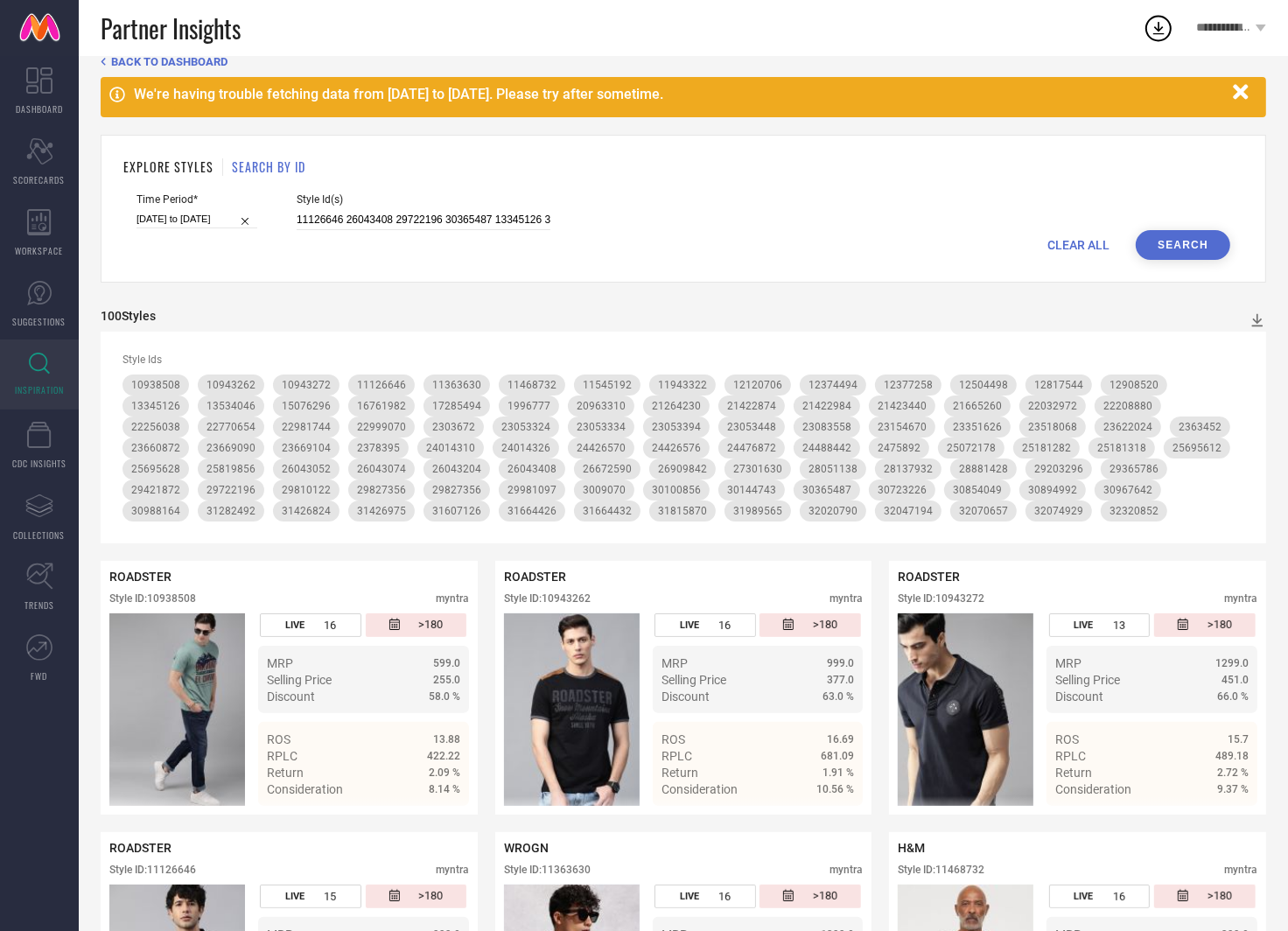
scroll to position [0, 0]
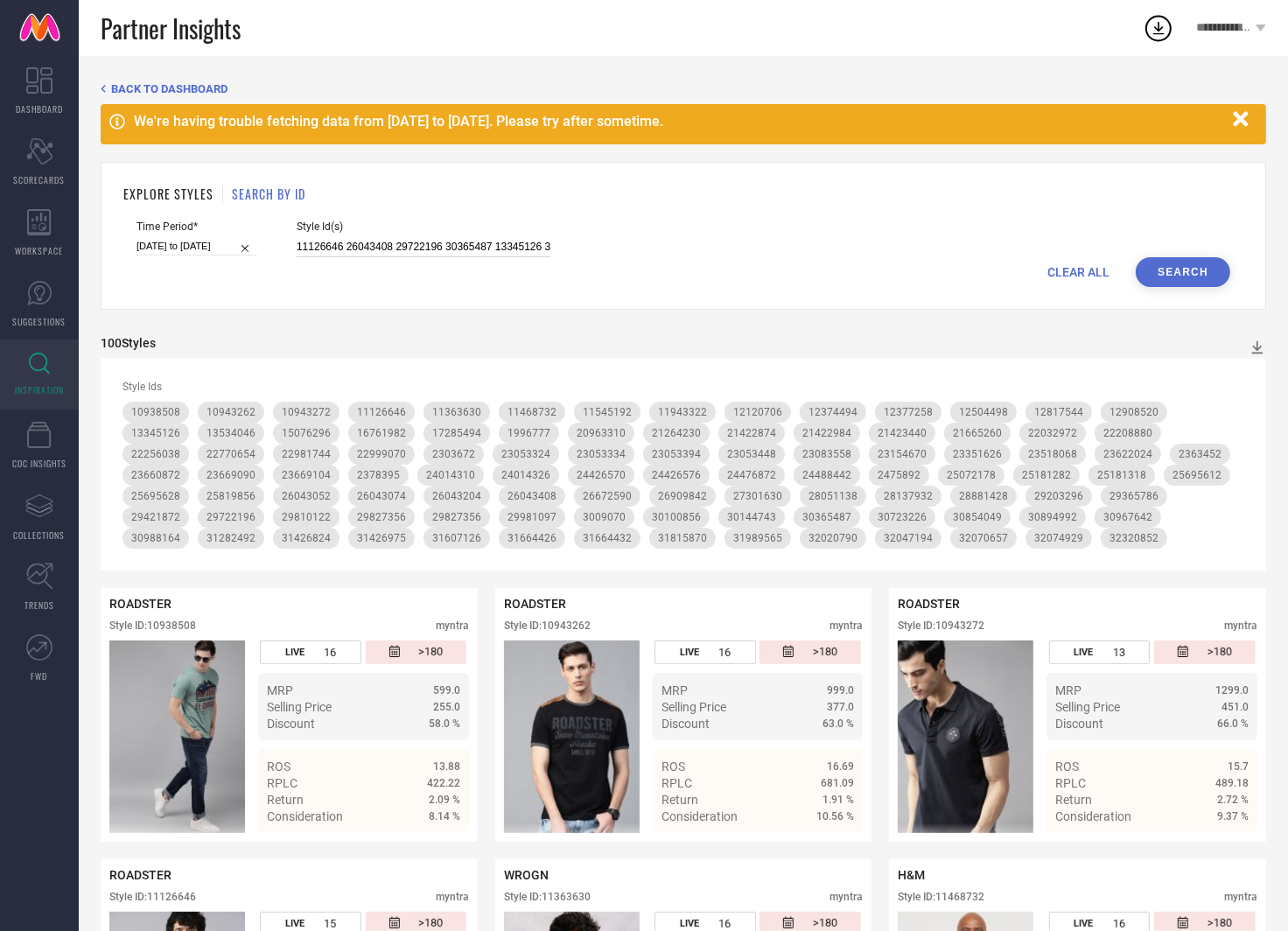
click at [449, 239] on input "11126646 26043408 29722196 30365487 13345126 31815870 28137932 8949959 26043074…" at bounding box center [423, 247] width 253 height 20
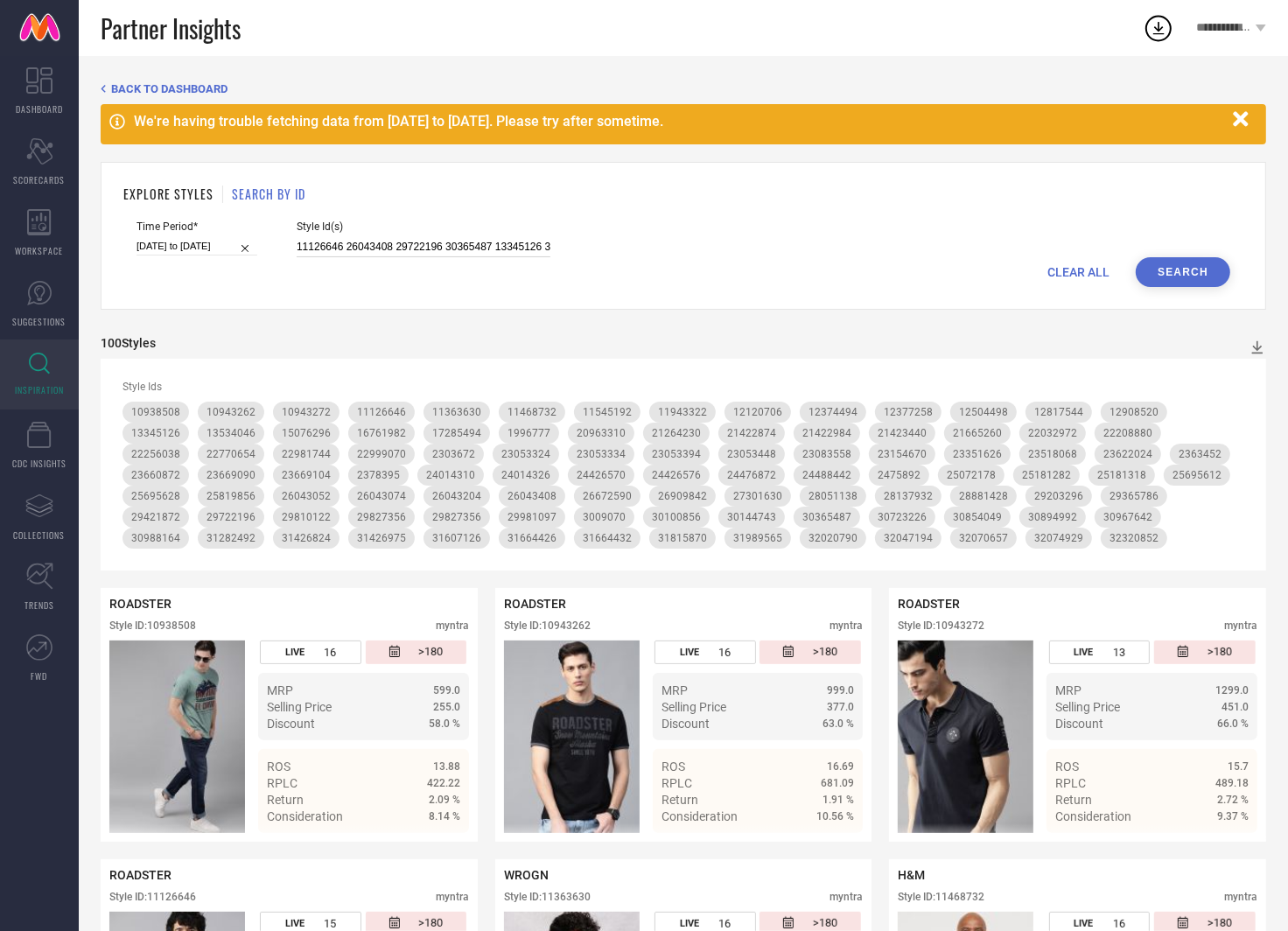
paste input "26672590 30100856 12374494 31426975 9376057 31356933 13335068 24062052 29775922…"
click at [1188, 275] on button "Search" at bounding box center [1183, 272] width 94 height 29
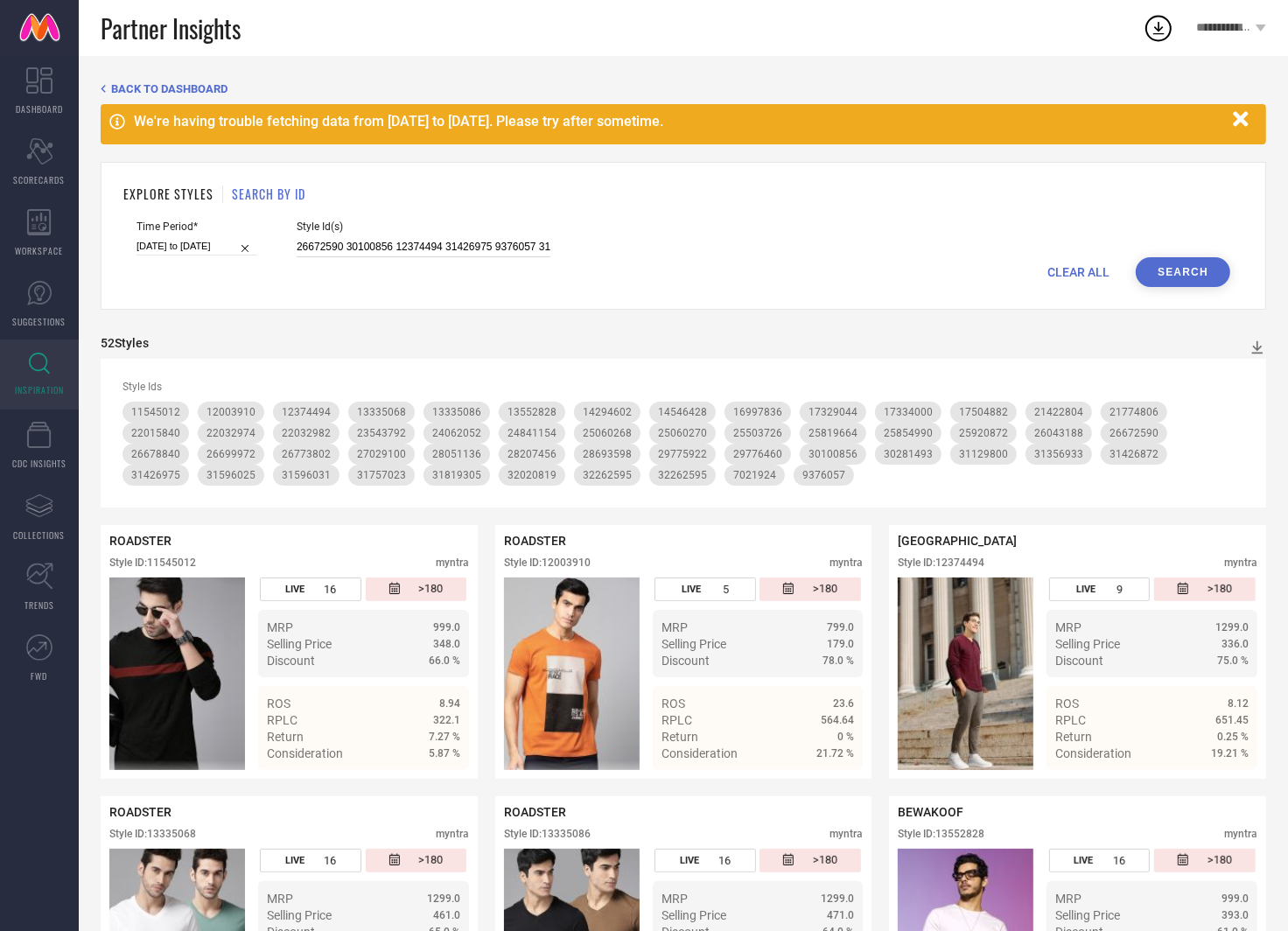
click at [486, 246] on input "26672590 30100856 12374494 31426975 9376057 31356933 13335068 24062052 29775922…" at bounding box center [423, 247] width 253 height 20
paste input "13800972 22077478 25819624 31664420 17657050 23634404 28659562 32494503 3156843…"
click at [1184, 277] on button "Search" at bounding box center [1183, 272] width 94 height 29
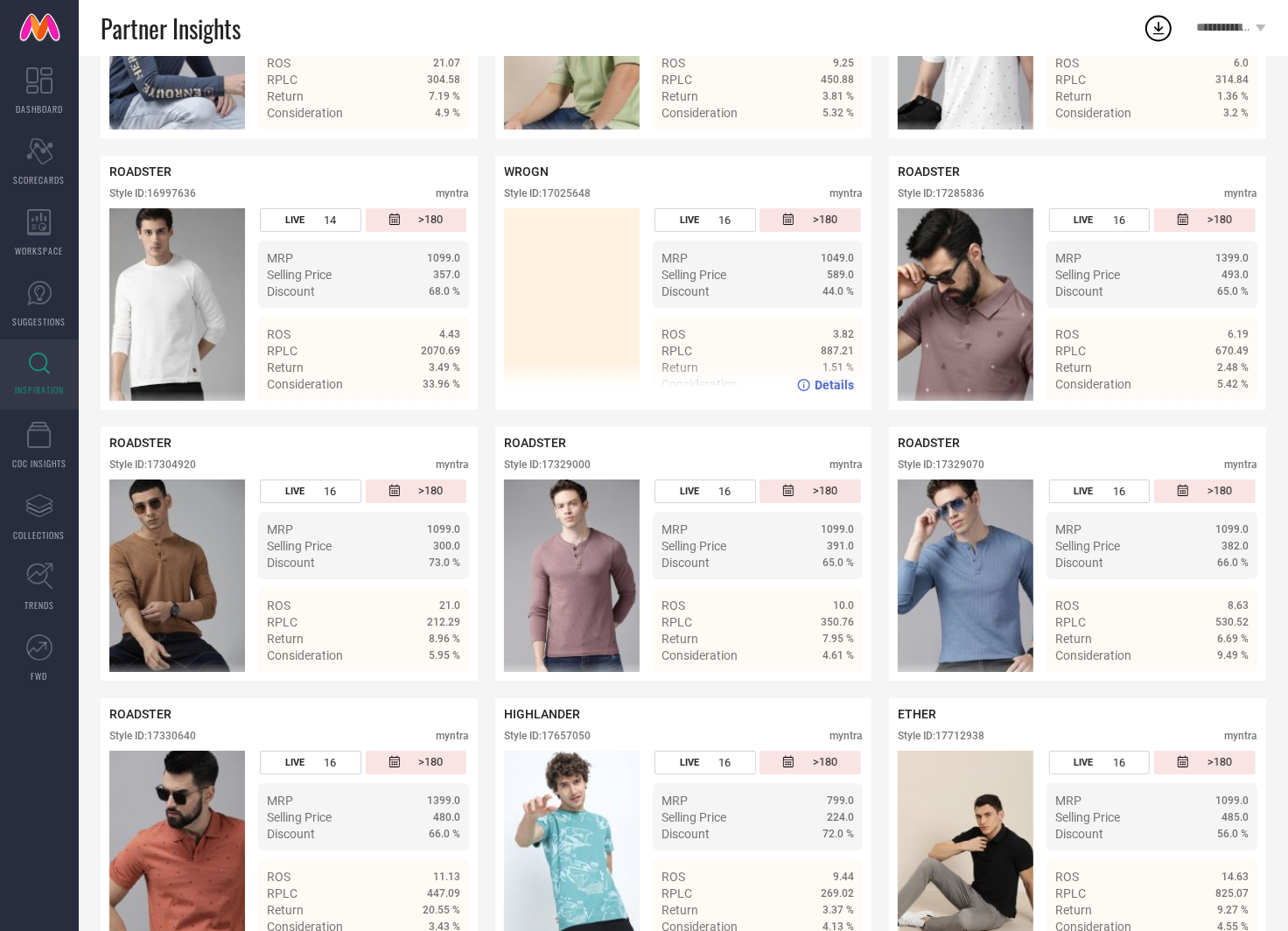
scroll to position [5336, 0]
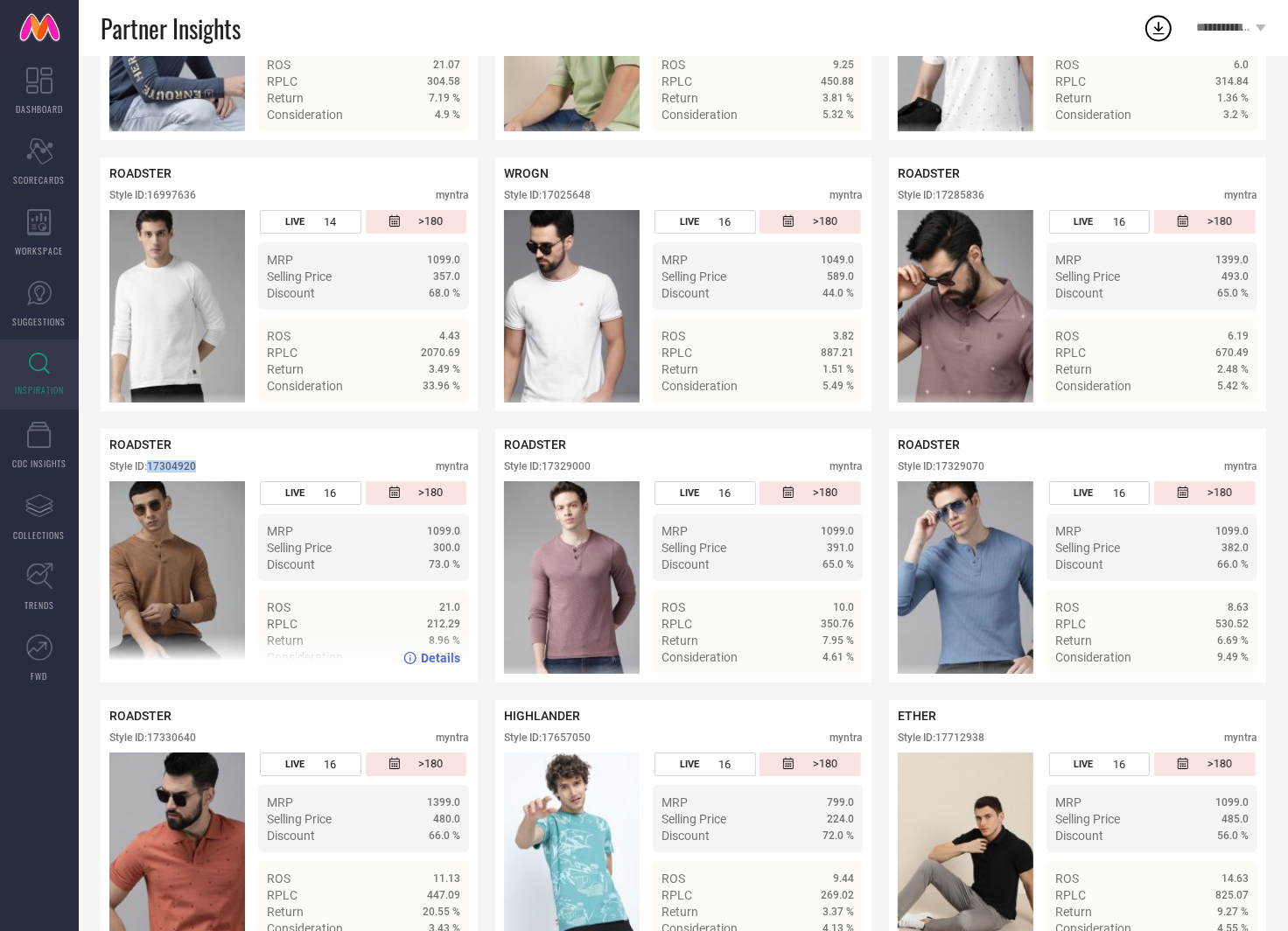
drag, startPoint x: 213, startPoint y: 442, endPoint x: 148, endPoint y: 442, distance: 65.0
click at [148, 461] on div "Style ID: 17304920 myntra" at bounding box center [289, 470] width 359 height 21
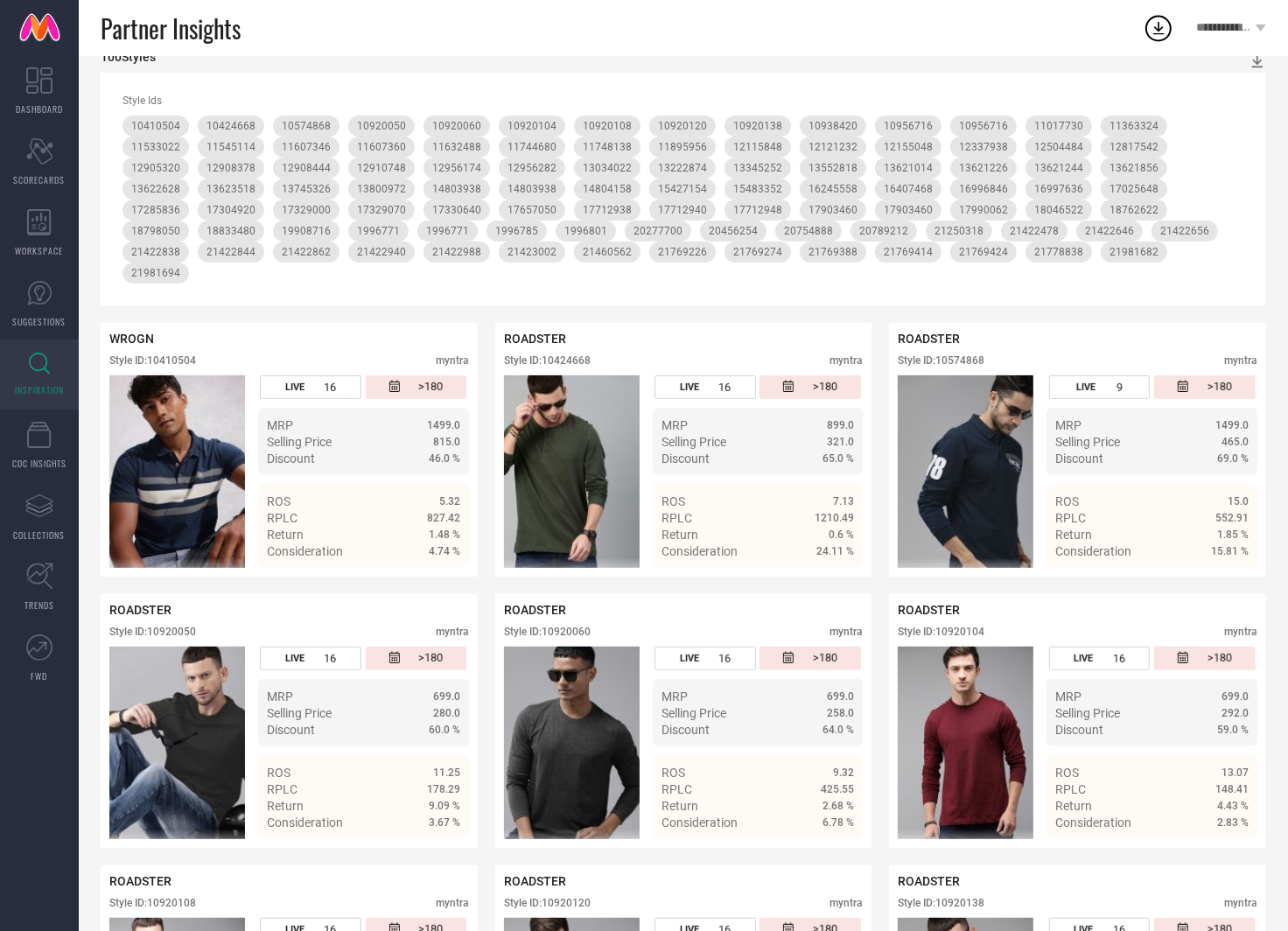
scroll to position [0, 0]
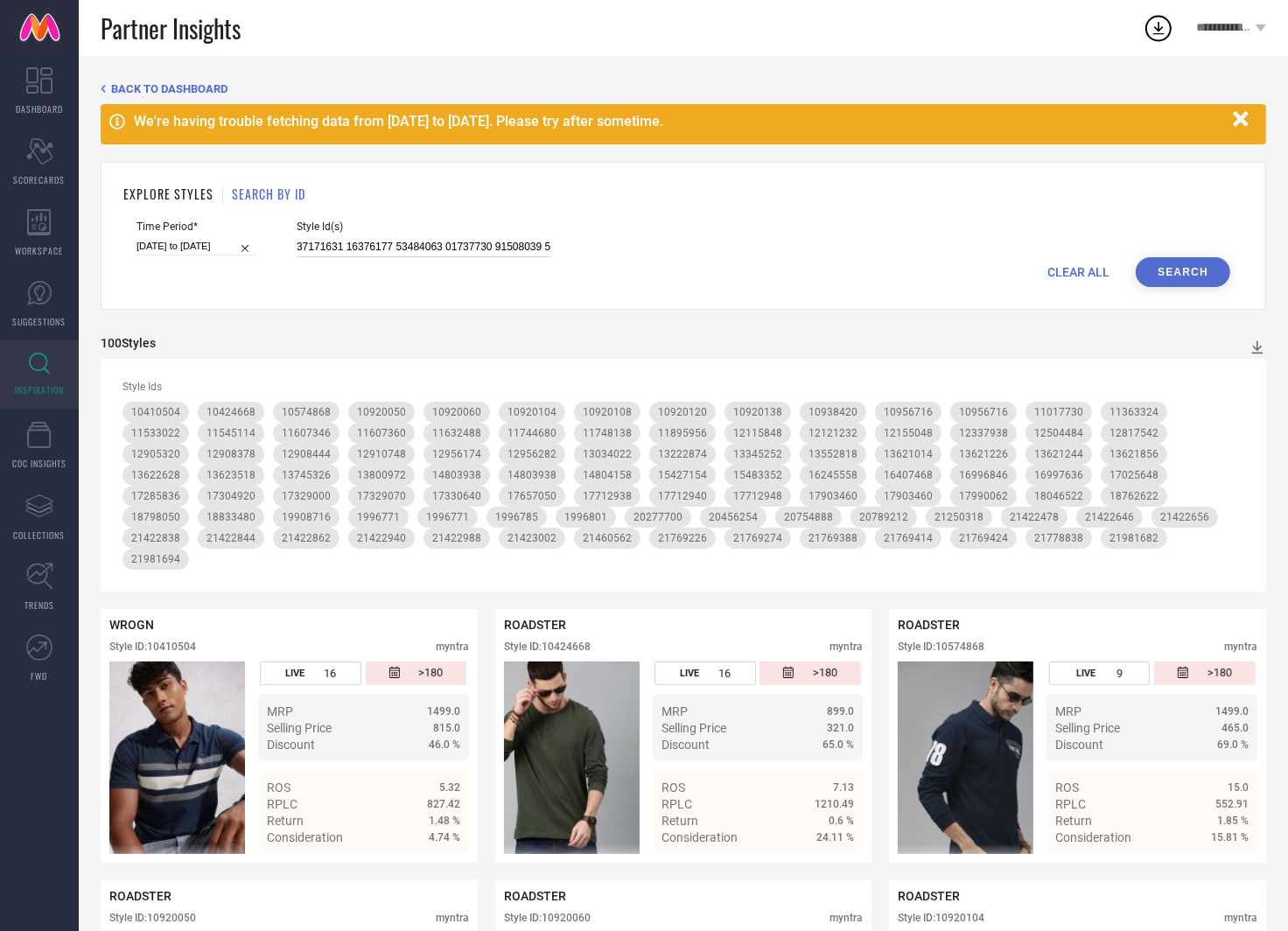
click at [455, 238] on input at bounding box center [423, 247] width 253 height 20
paste input "2956244 26569834 17572662 19042212 25653336 26043990 30892495 8325311 18346810 …"
click at [1195, 277] on button "Search" at bounding box center [1183, 272] width 94 height 29
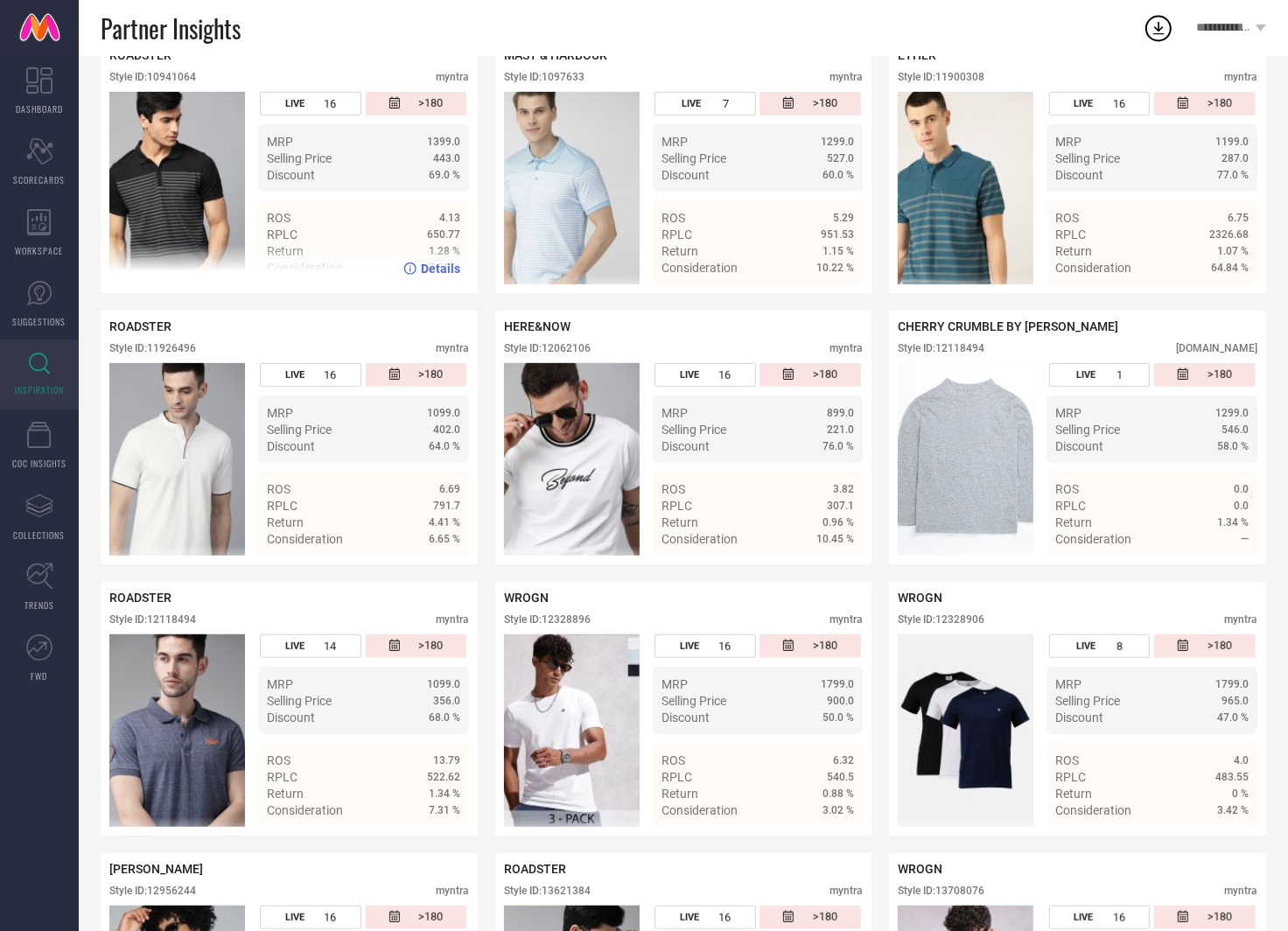
scroll to position [599, 0]
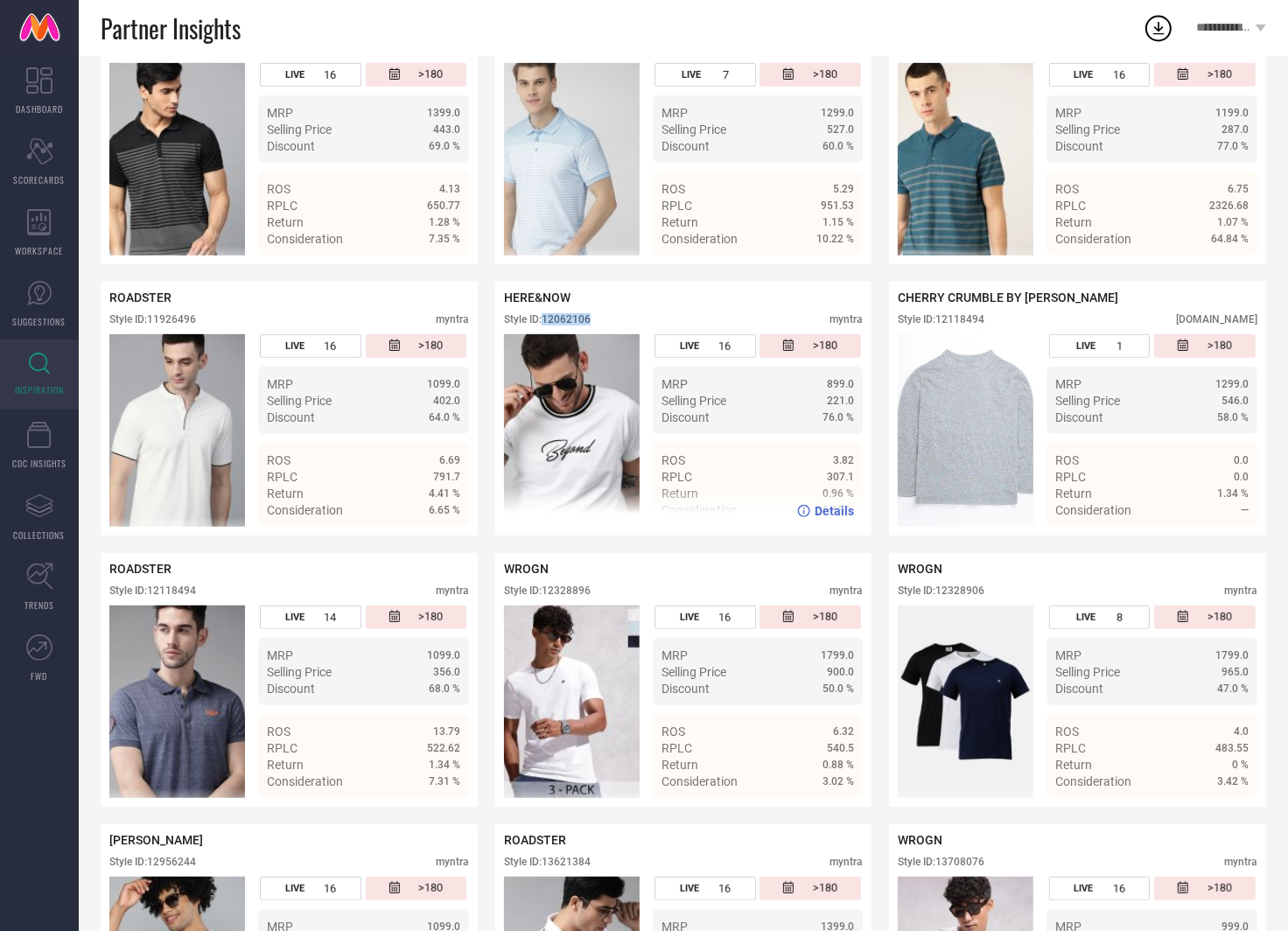
drag, startPoint x: 602, startPoint y: 294, endPoint x: 541, endPoint y: 294, distance: 61.0
click at [541, 313] on div "Style ID: 12062106 myntra" at bounding box center [683, 323] width 359 height 21
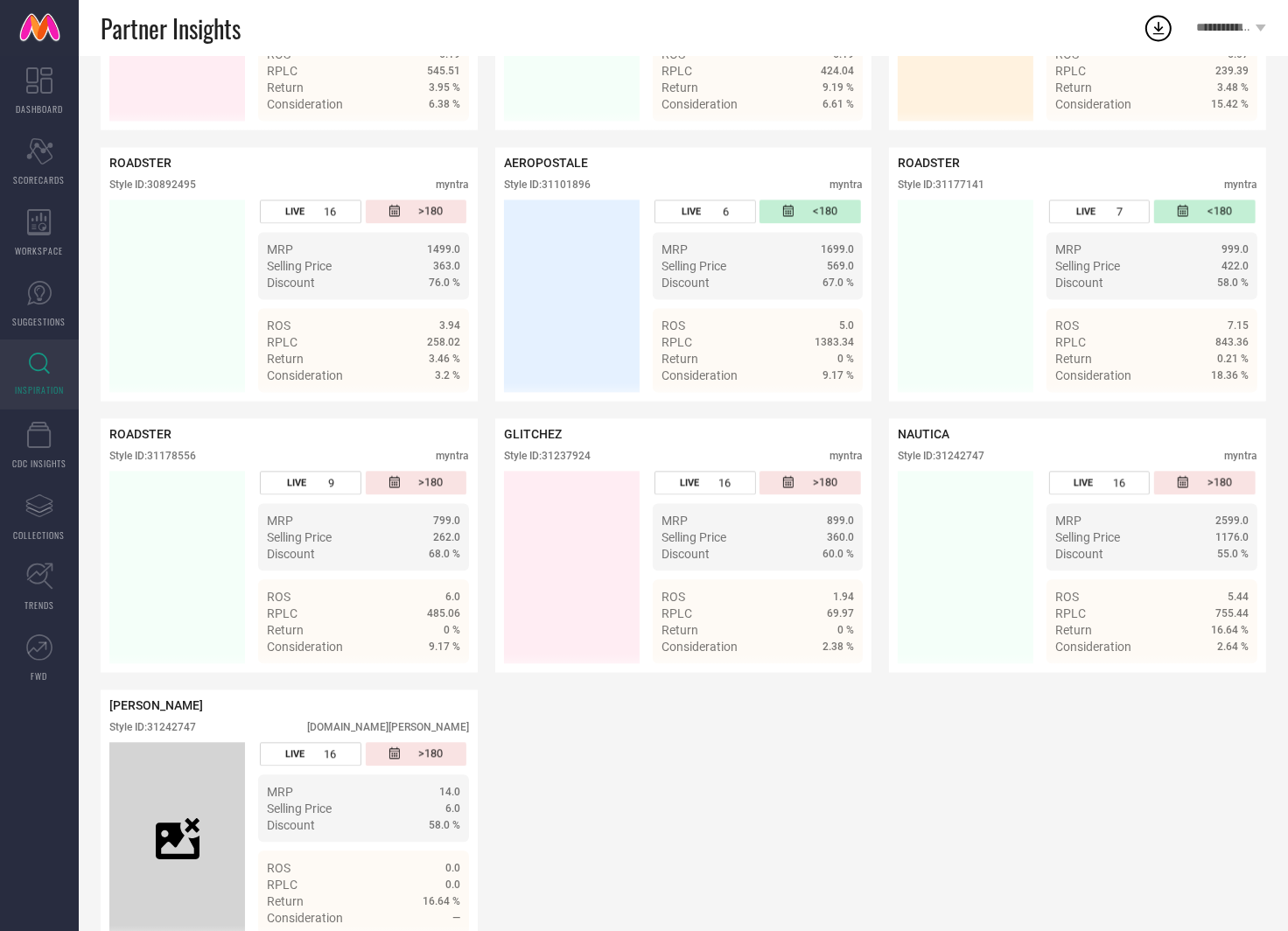
scroll to position [8888, 0]
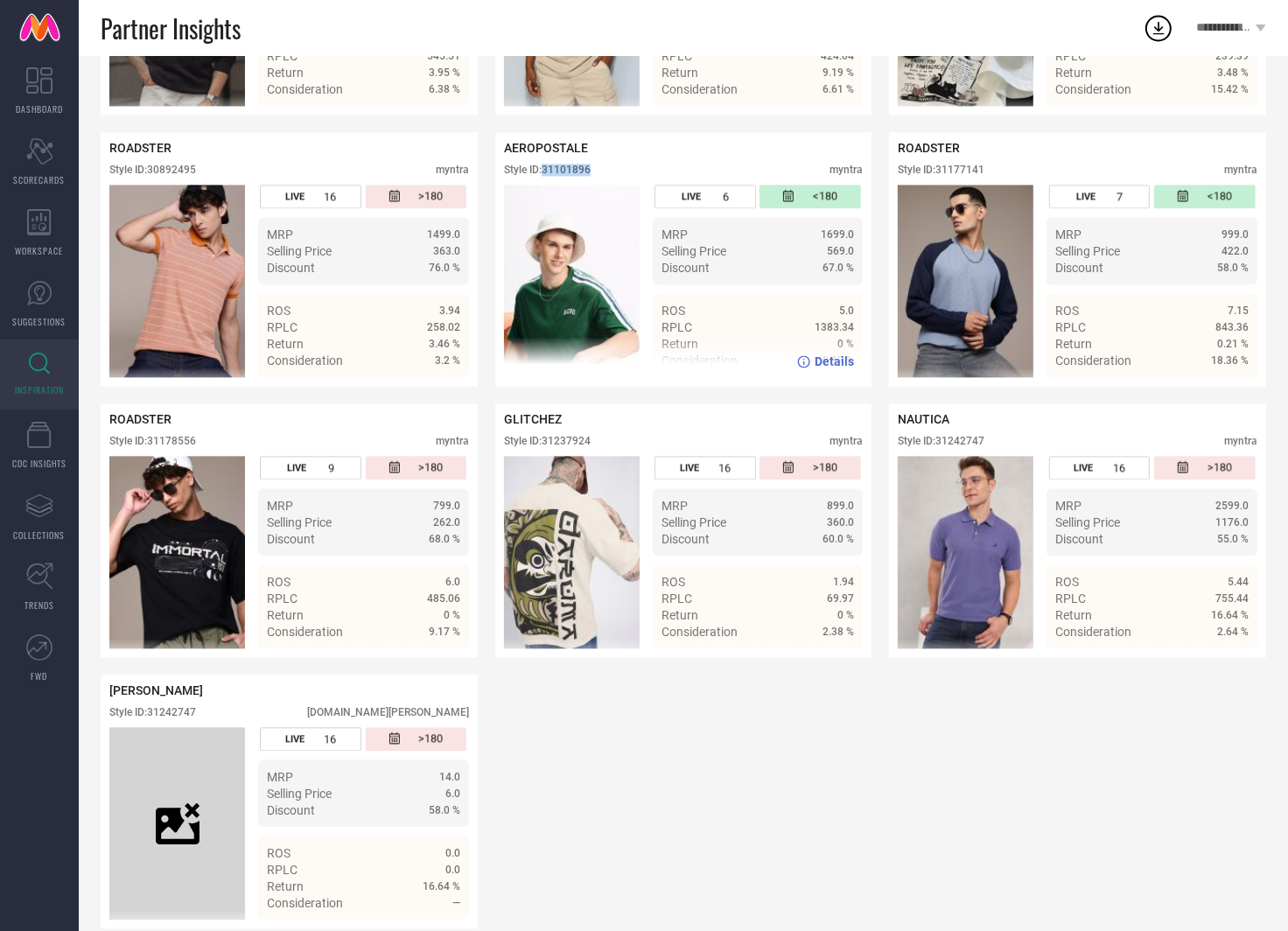
drag, startPoint x: 597, startPoint y: 148, endPoint x: 545, endPoint y: 148, distance: 52.0
click at [545, 164] on div "Style ID: 31101896 myntra" at bounding box center [683, 174] width 359 height 21
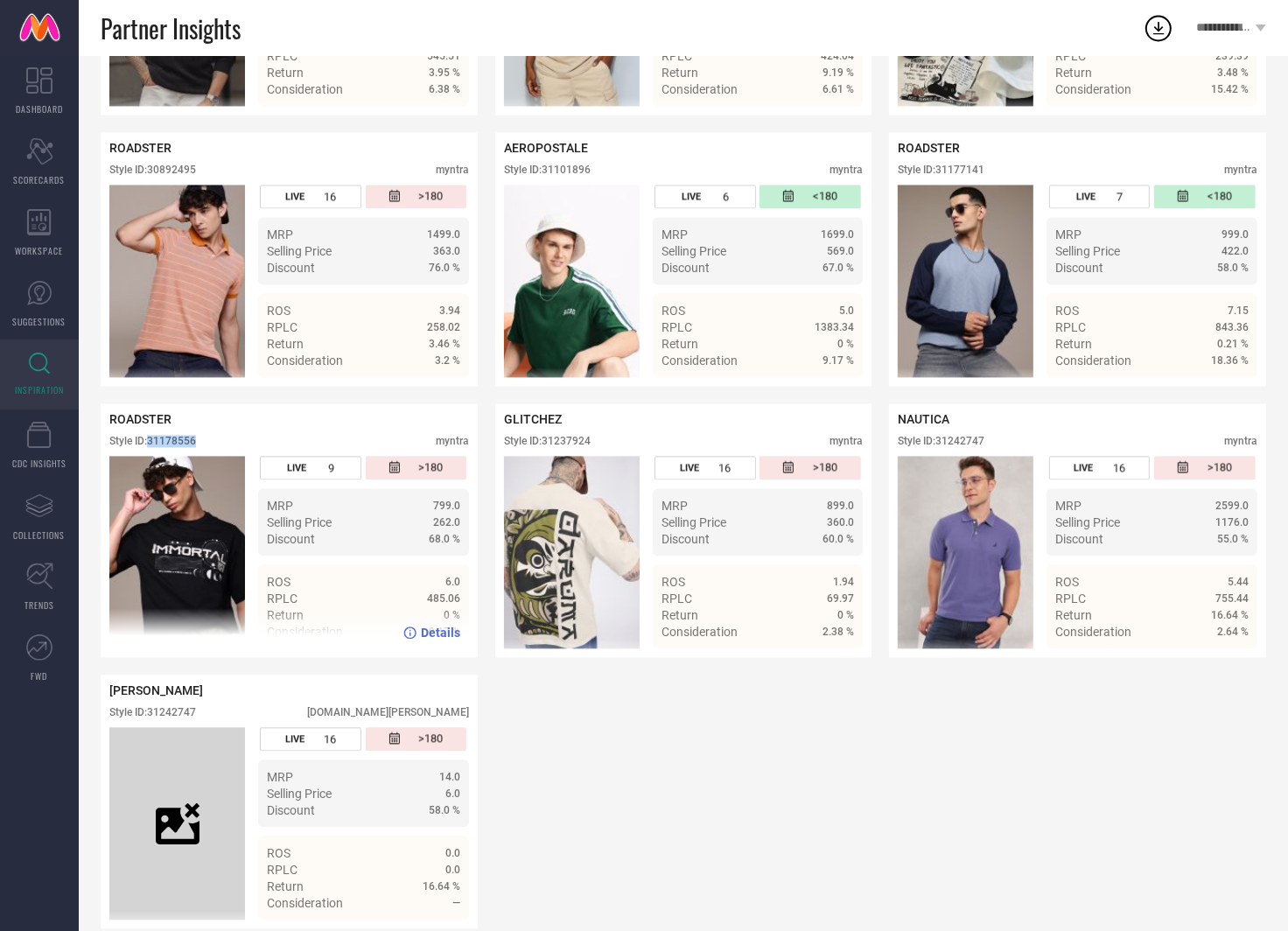
drag, startPoint x: 208, startPoint y: 417, endPoint x: 148, endPoint y: 417, distance: 60.0
click at [148, 435] on div "Style ID: 31178556 myntra" at bounding box center [289, 445] width 359 height 21
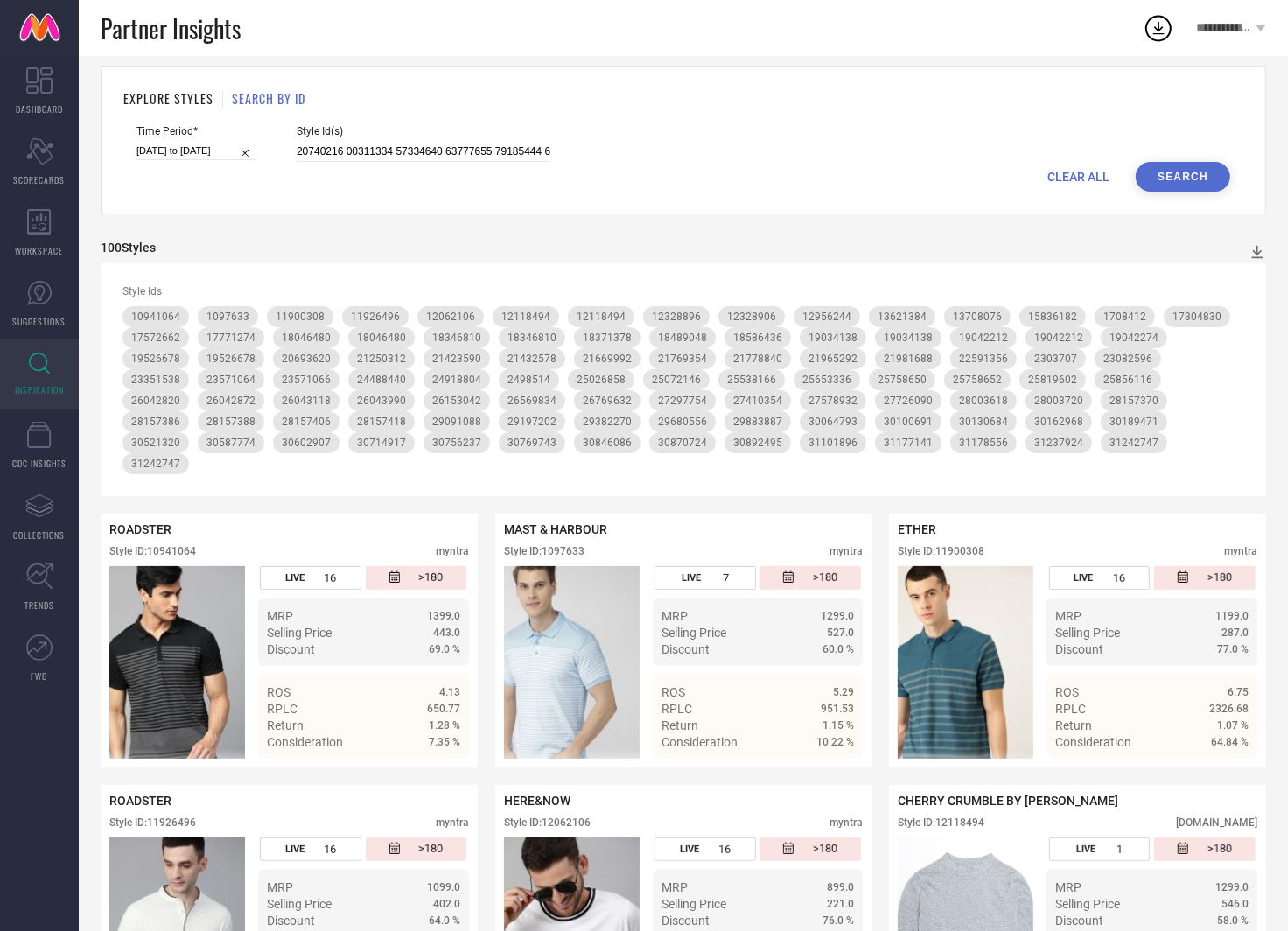
scroll to position [0, 0]
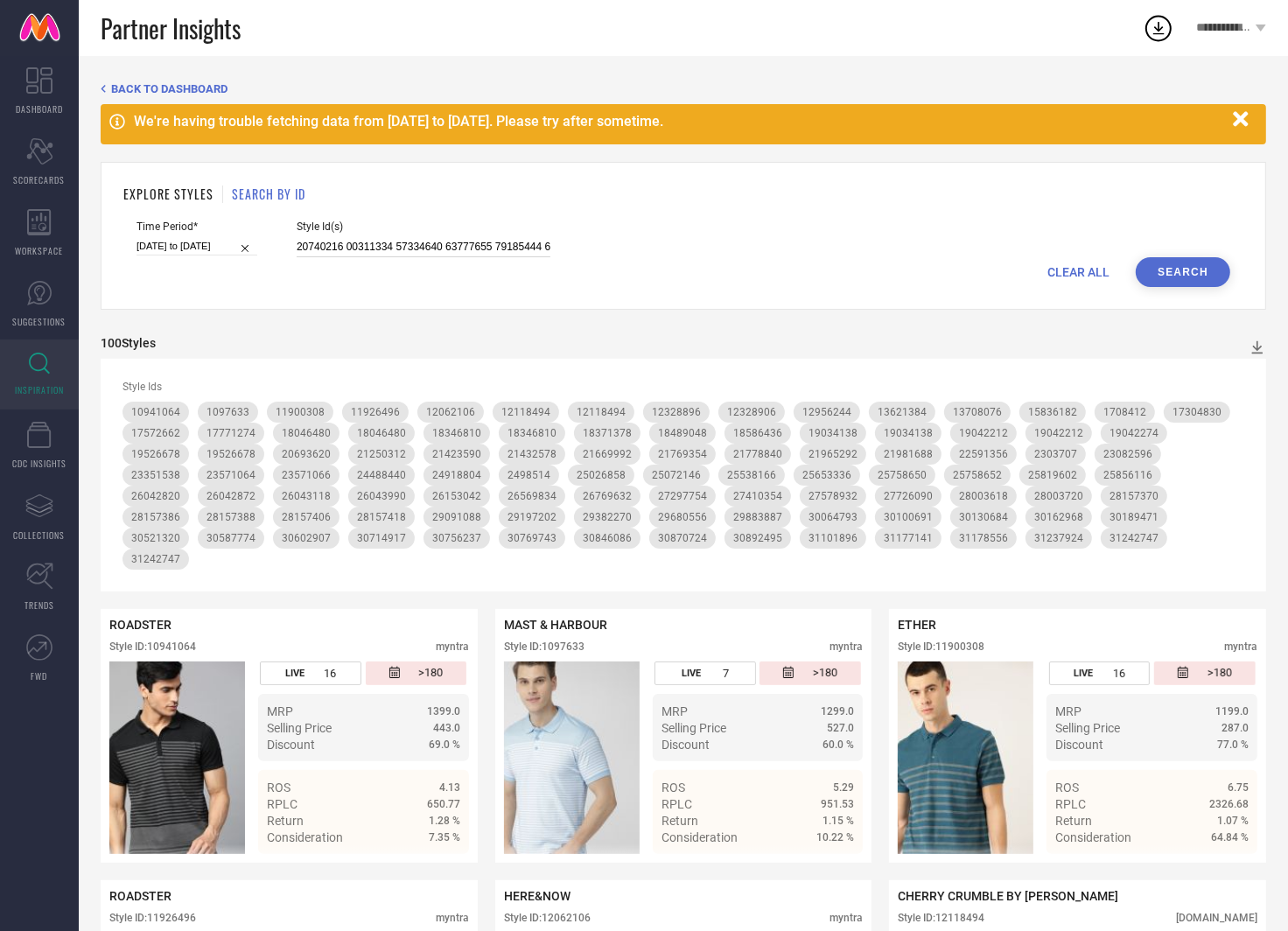
click at [444, 244] on input at bounding box center [423, 247] width 253 height 20
paste input "504580 25348566 26042996 28157290 31426956 28991786 31282491 30461446 4149448 2…"
click at [1208, 278] on button "Search" at bounding box center [1183, 272] width 94 height 29
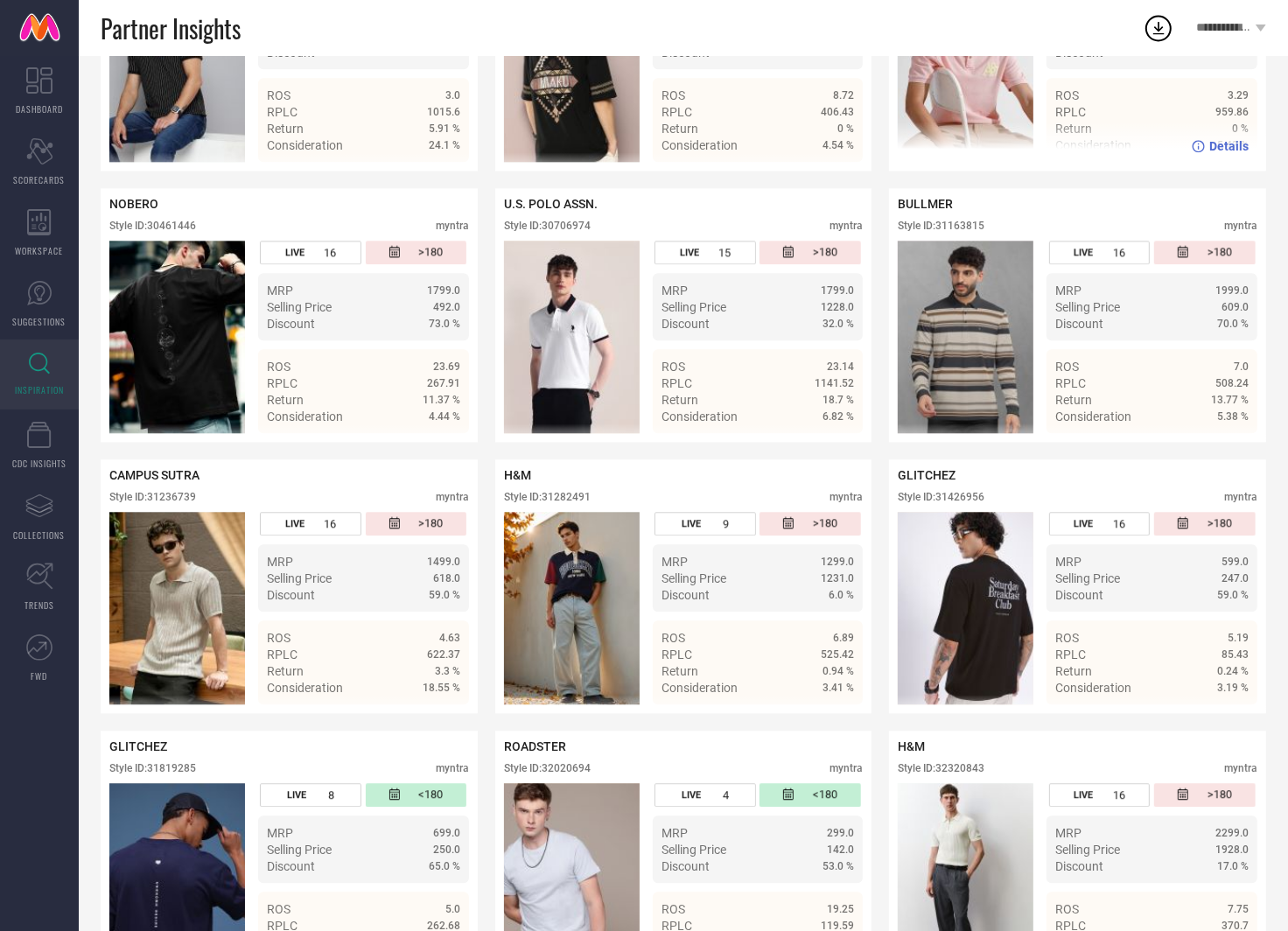
scroll to position [3597, 0]
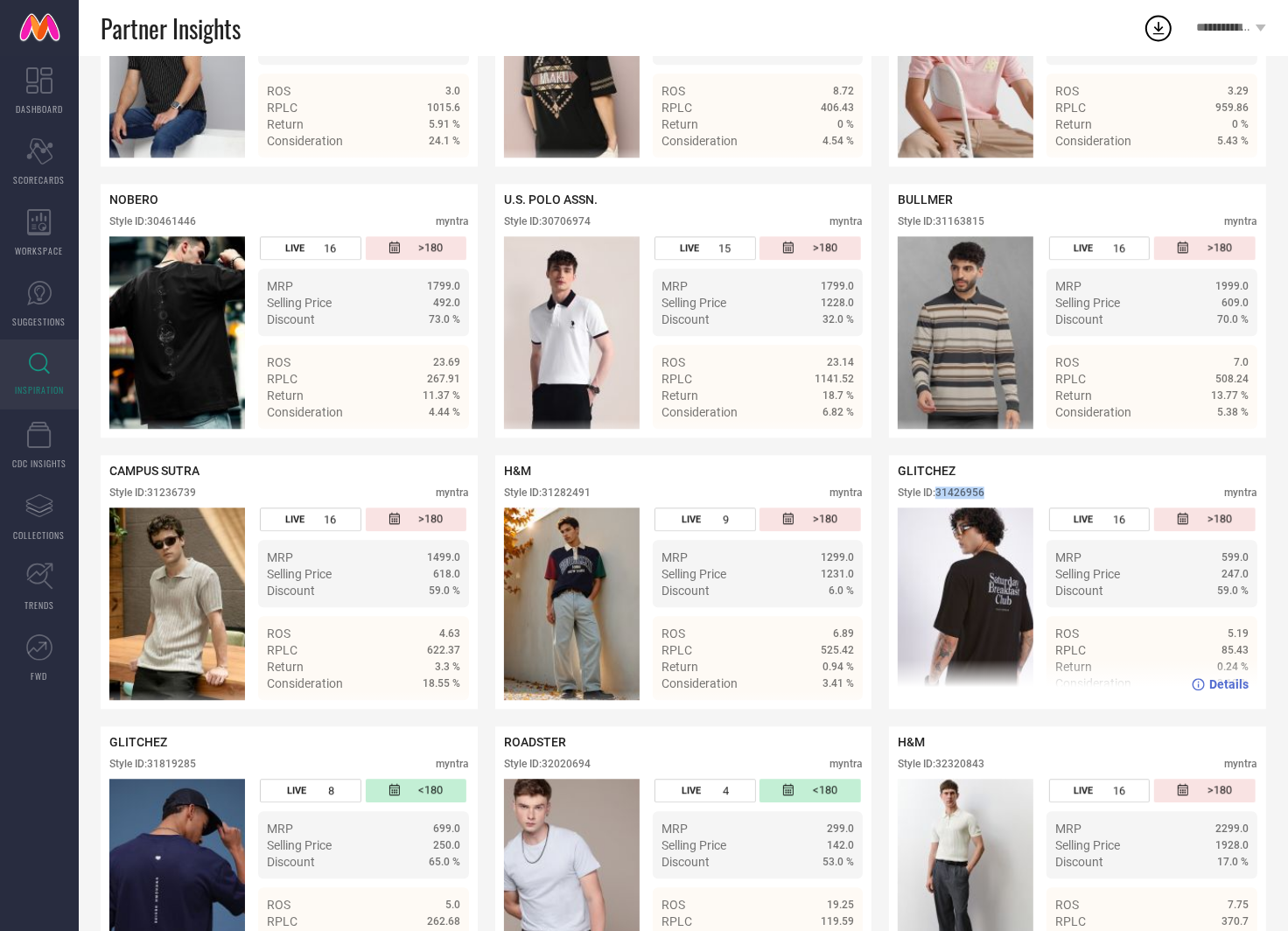
drag, startPoint x: 993, startPoint y: 490, endPoint x: 939, endPoint y: 490, distance: 54.0
click at [939, 490] on div "Style ID: 31426956 myntra" at bounding box center [1077, 496] width 359 height 21
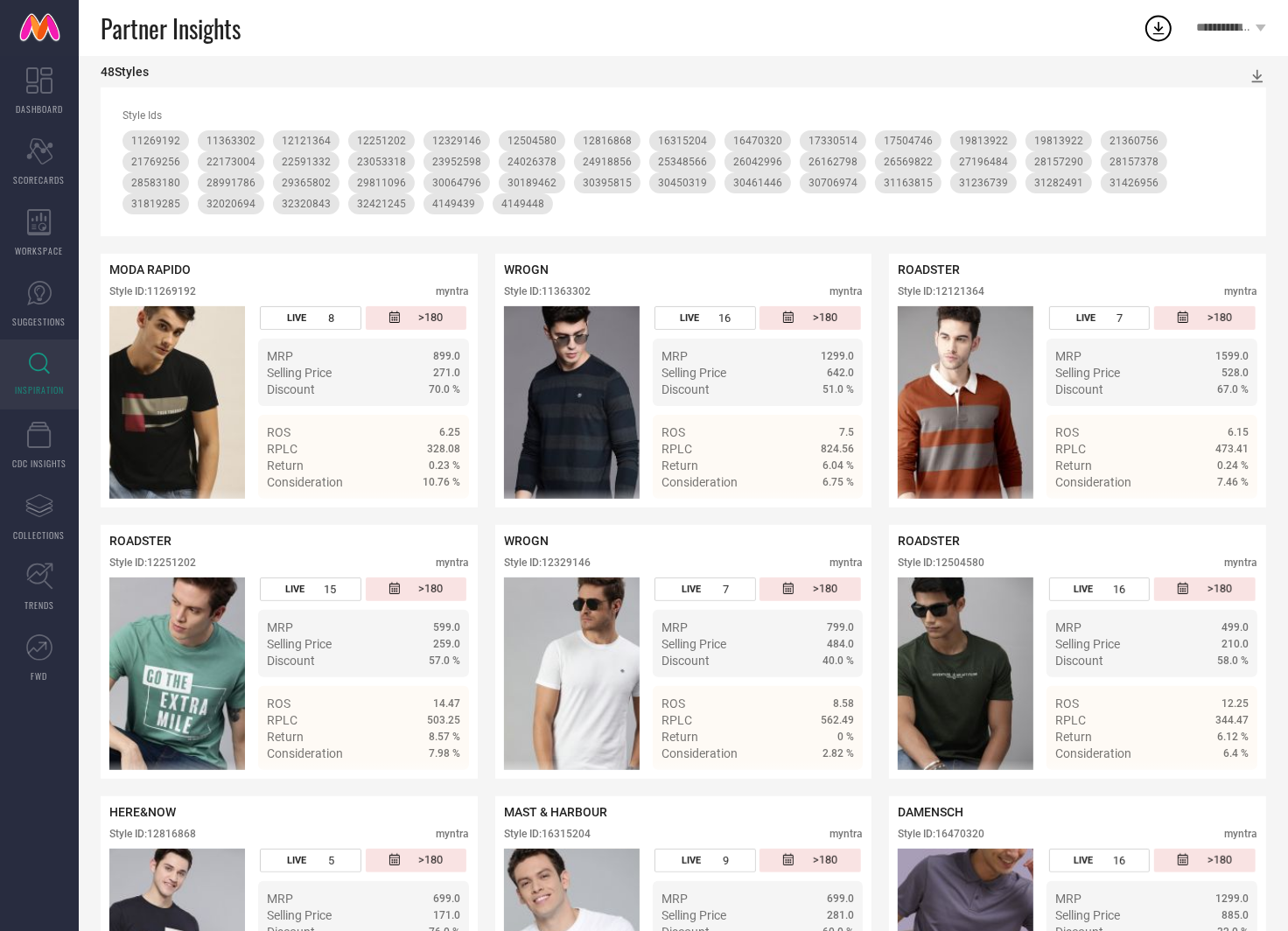
scroll to position [0, 0]
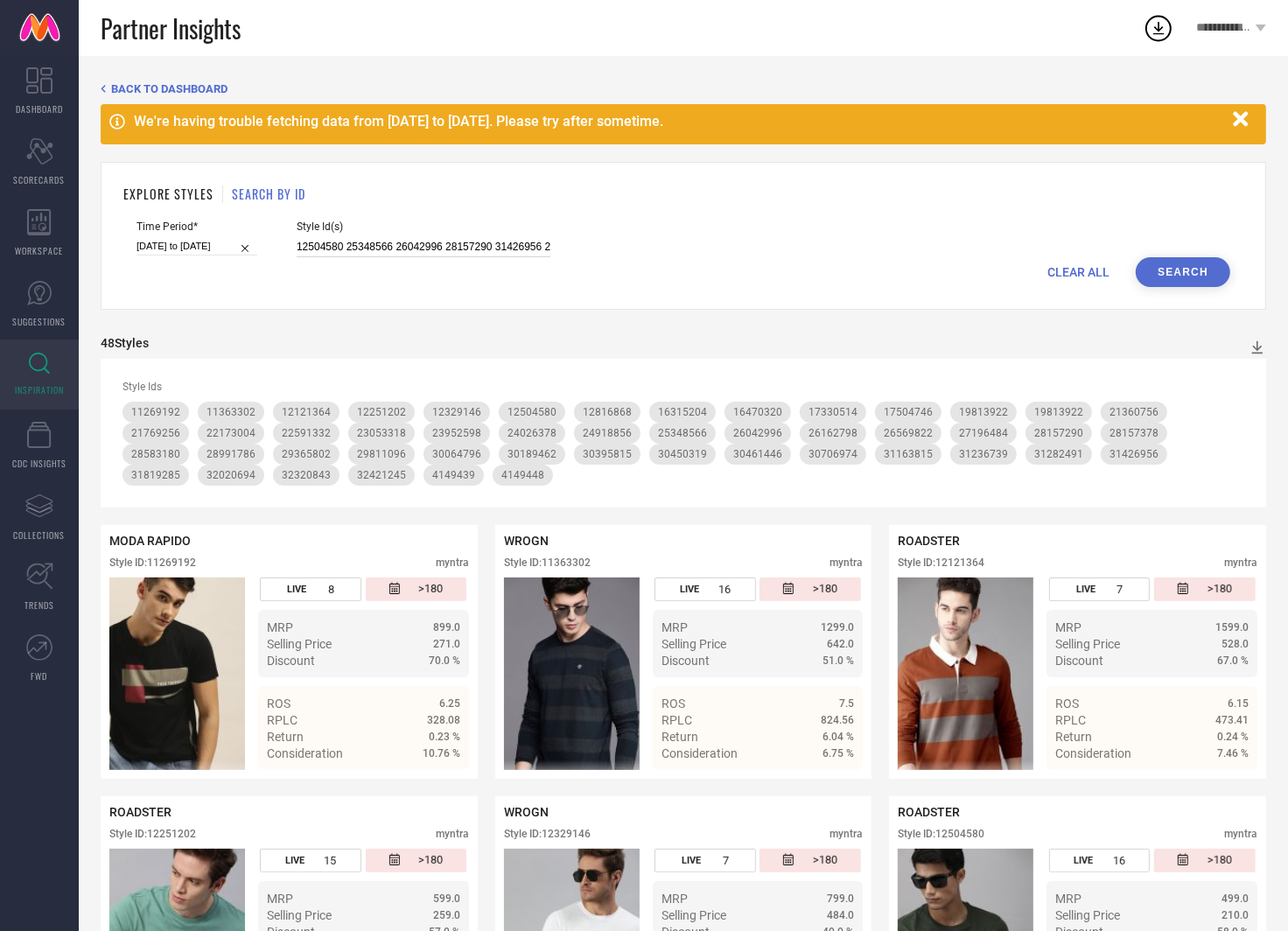
click at [444, 242] on input "12504580 25348566 26042996 28157290 31426956 28991786 31282491 30461446 4149448…" at bounding box center [423, 247] width 253 height 20
paste input "7330566 24896064 26162828 22761040 30602920 31391248 30389996 31163852 21423382…"
click at [1195, 261] on button "Search" at bounding box center [1183, 272] width 94 height 29
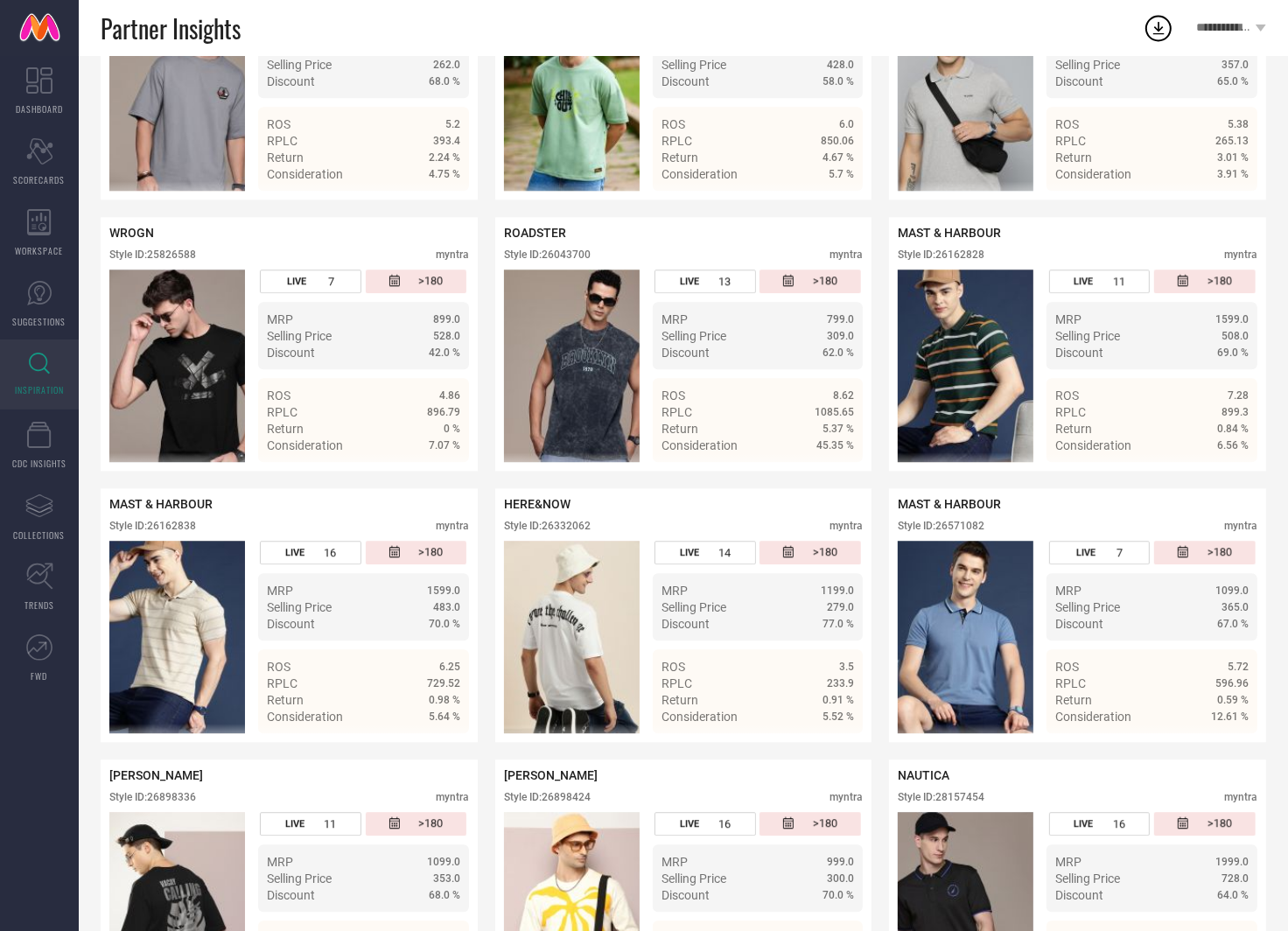
scroll to position [3922, 0]
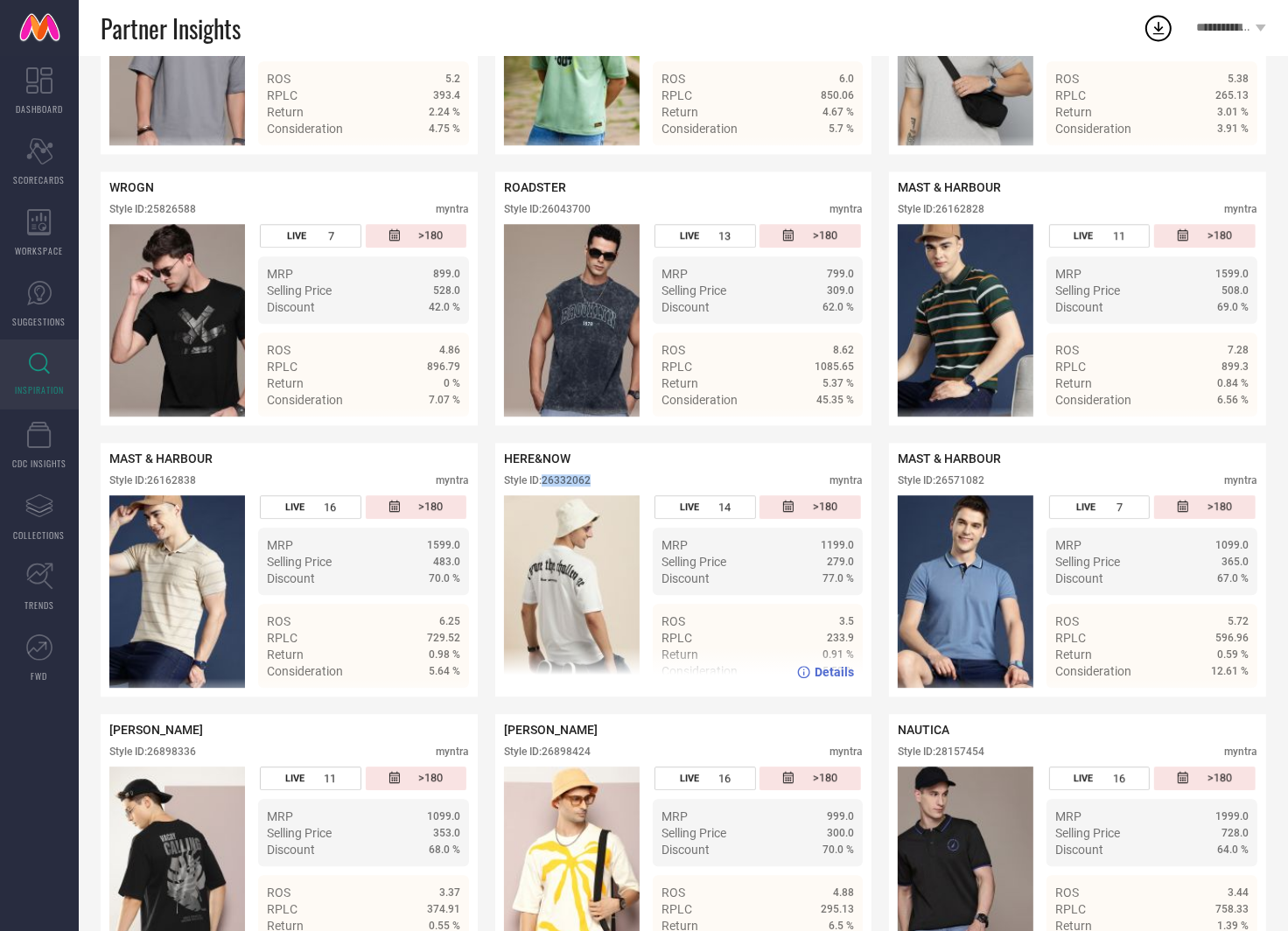
drag, startPoint x: 607, startPoint y: 479, endPoint x: 546, endPoint y: 480, distance: 61.0
click at [546, 480] on div "Style ID: 26332062 myntra" at bounding box center [683, 484] width 359 height 21
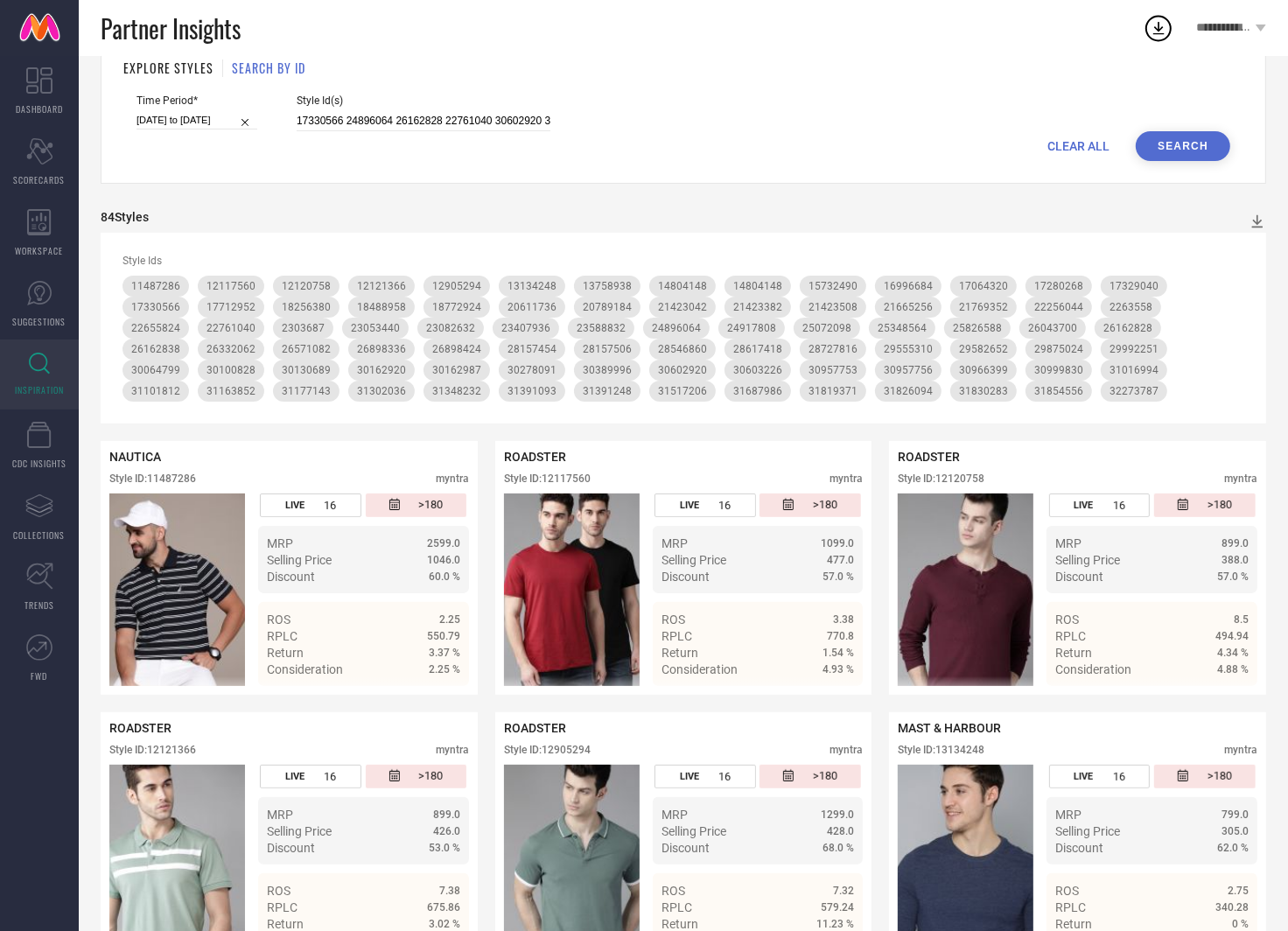
scroll to position [0, 0]
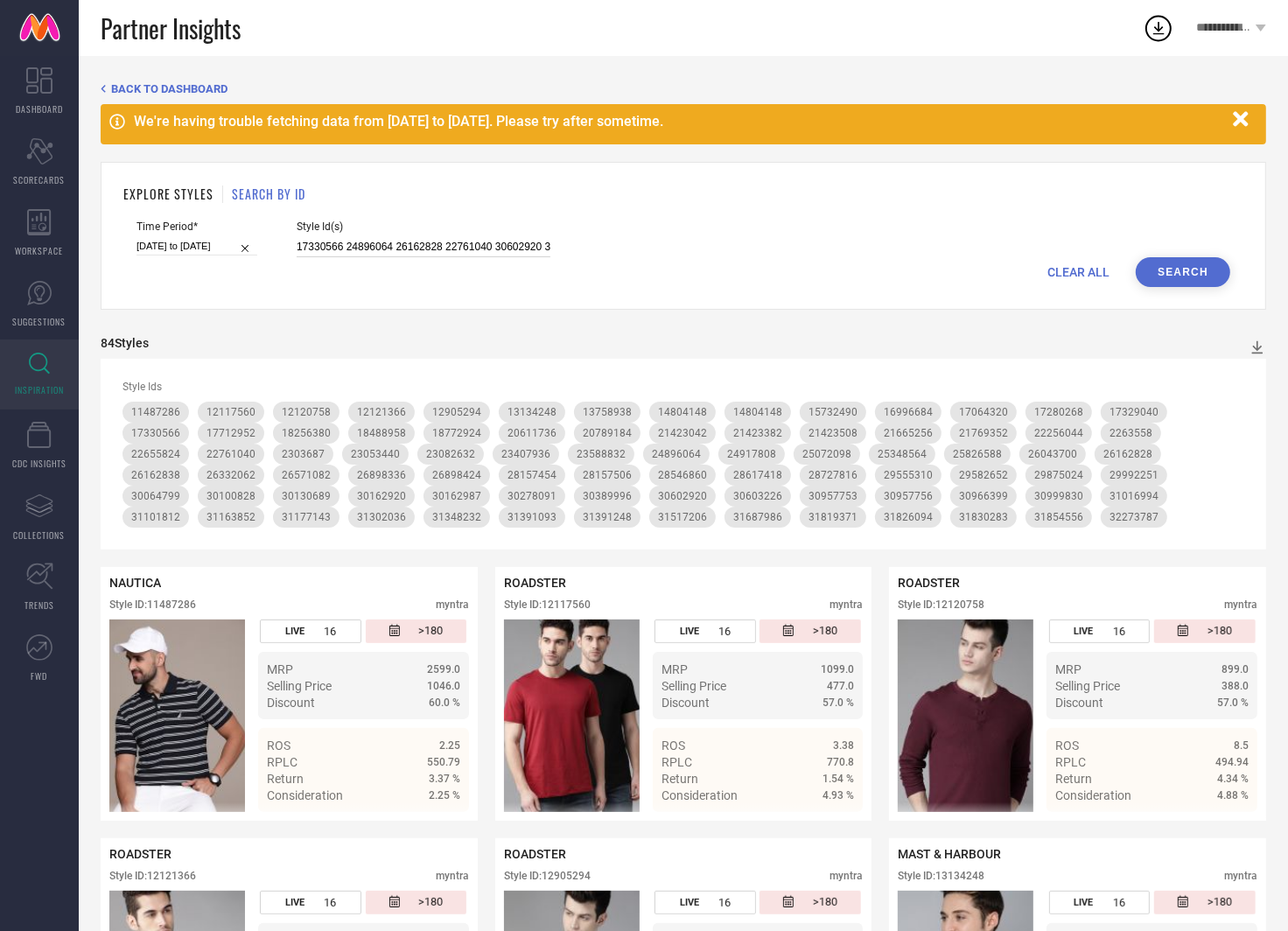
click at [454, 245] on input "17330566 24896064 26162828 22761040 30602920 31391248 30389996 31163852 2142338…" at bounding box center [423, 247] width 253 height 20
paste input "28157464 13338112 16090230 16345648 23253836 25916562 32033720 32163214 3031969…"
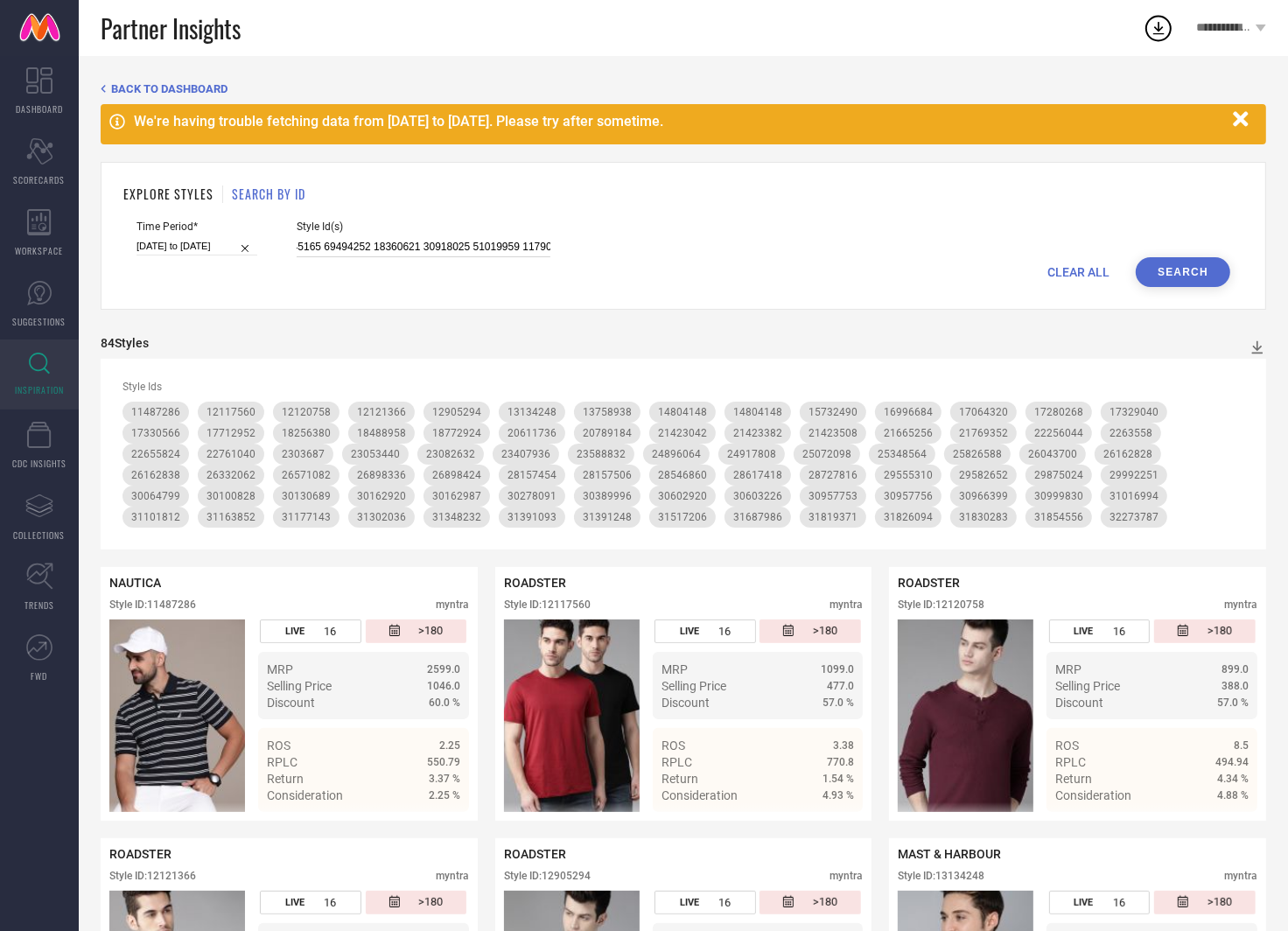
type input "28157464 13338112 16090230 16345648 23253836 25916562 32033720 32163214 3031969…"
click at [1208, 272] on button "Search" at bounding box center [1183, 272] width 94 height 29
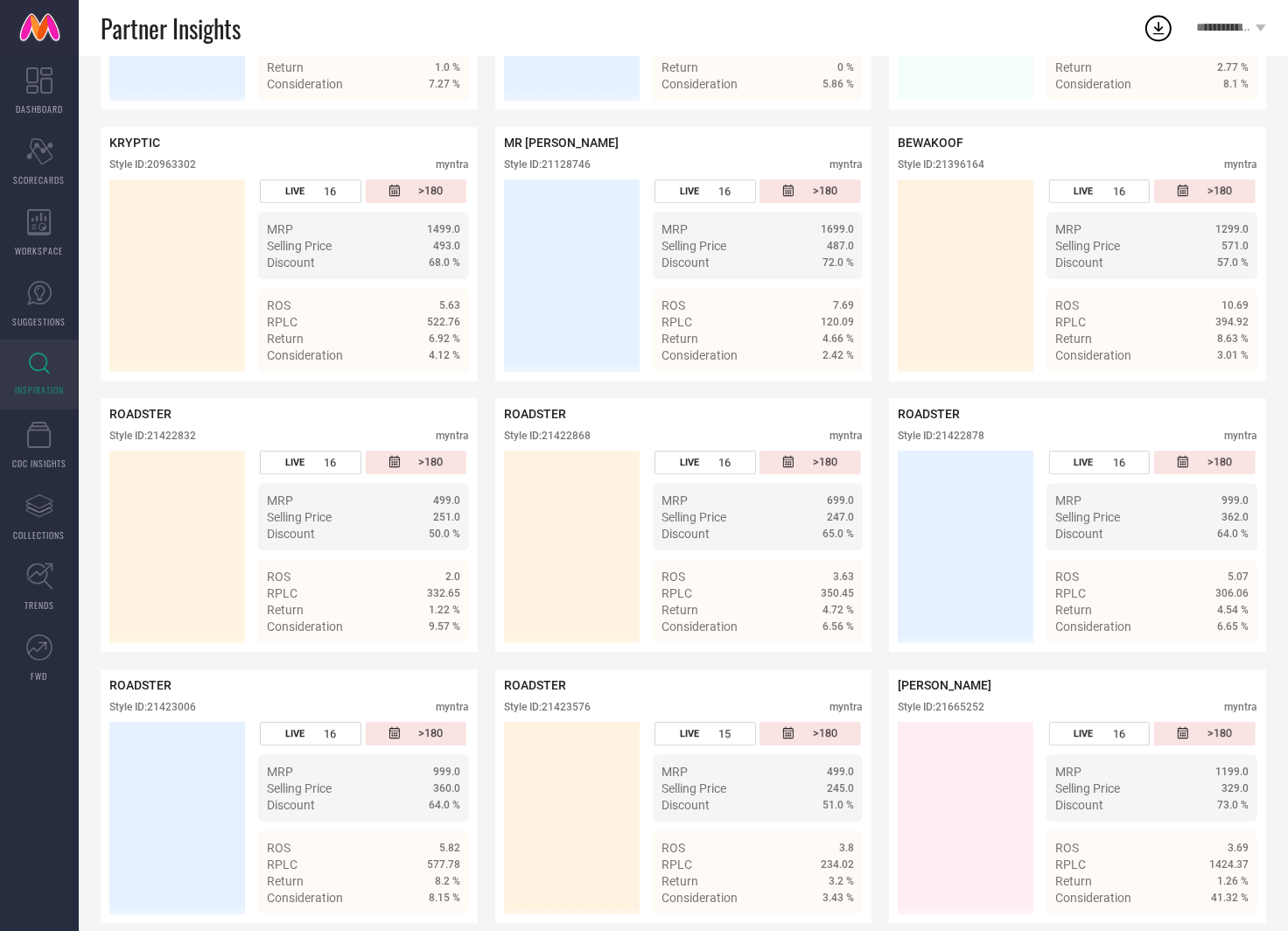
scroll to position [4254, 0]
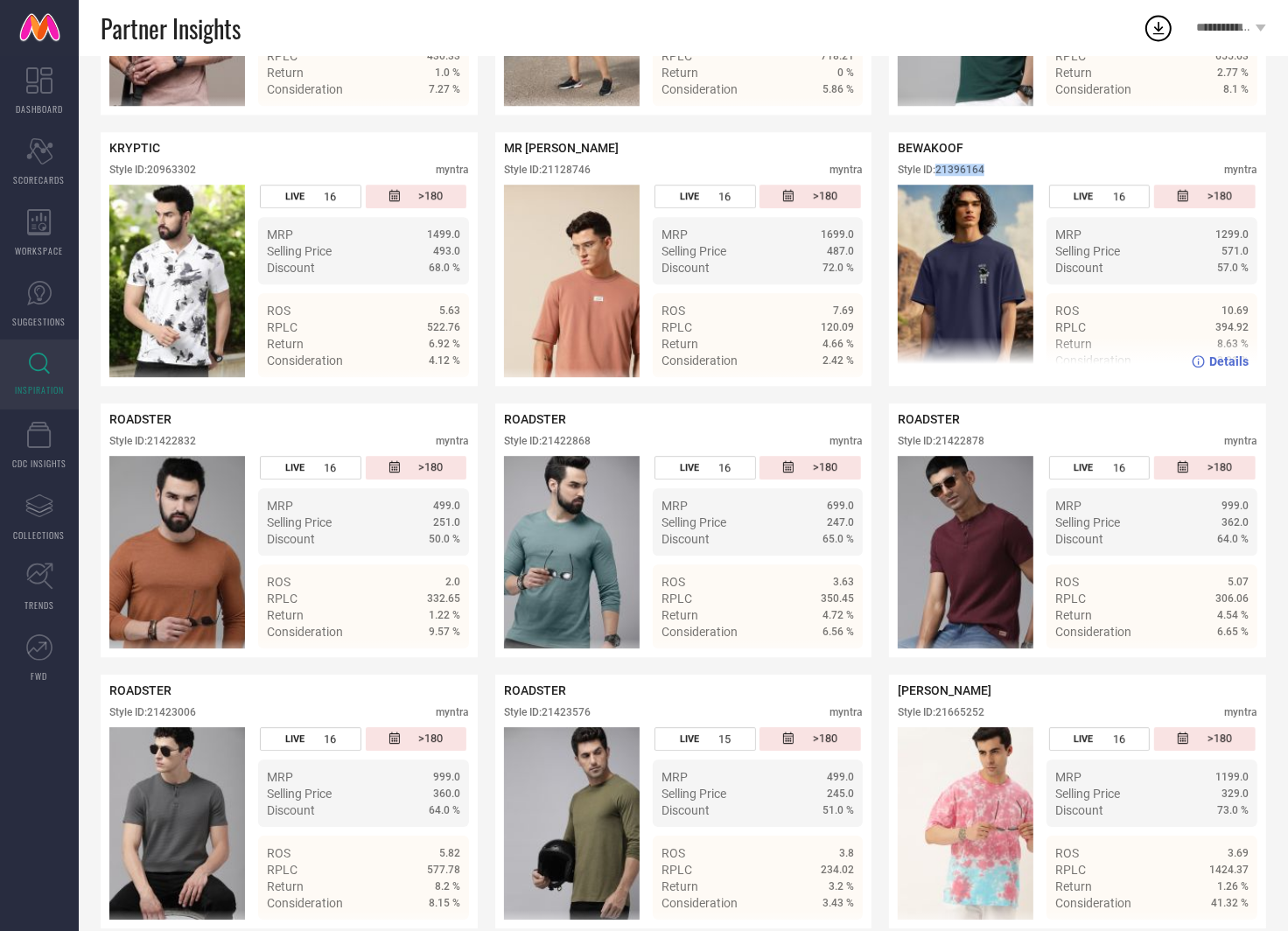
drag, startPoint x: 999, startPoint y: 172, endPoint x: 940, endPoint y: 172, distance: 59.0
click at [940, 172] on div "Style ID: 21396164 myntra" at bounding box center [1077, 174] width 359 height 21
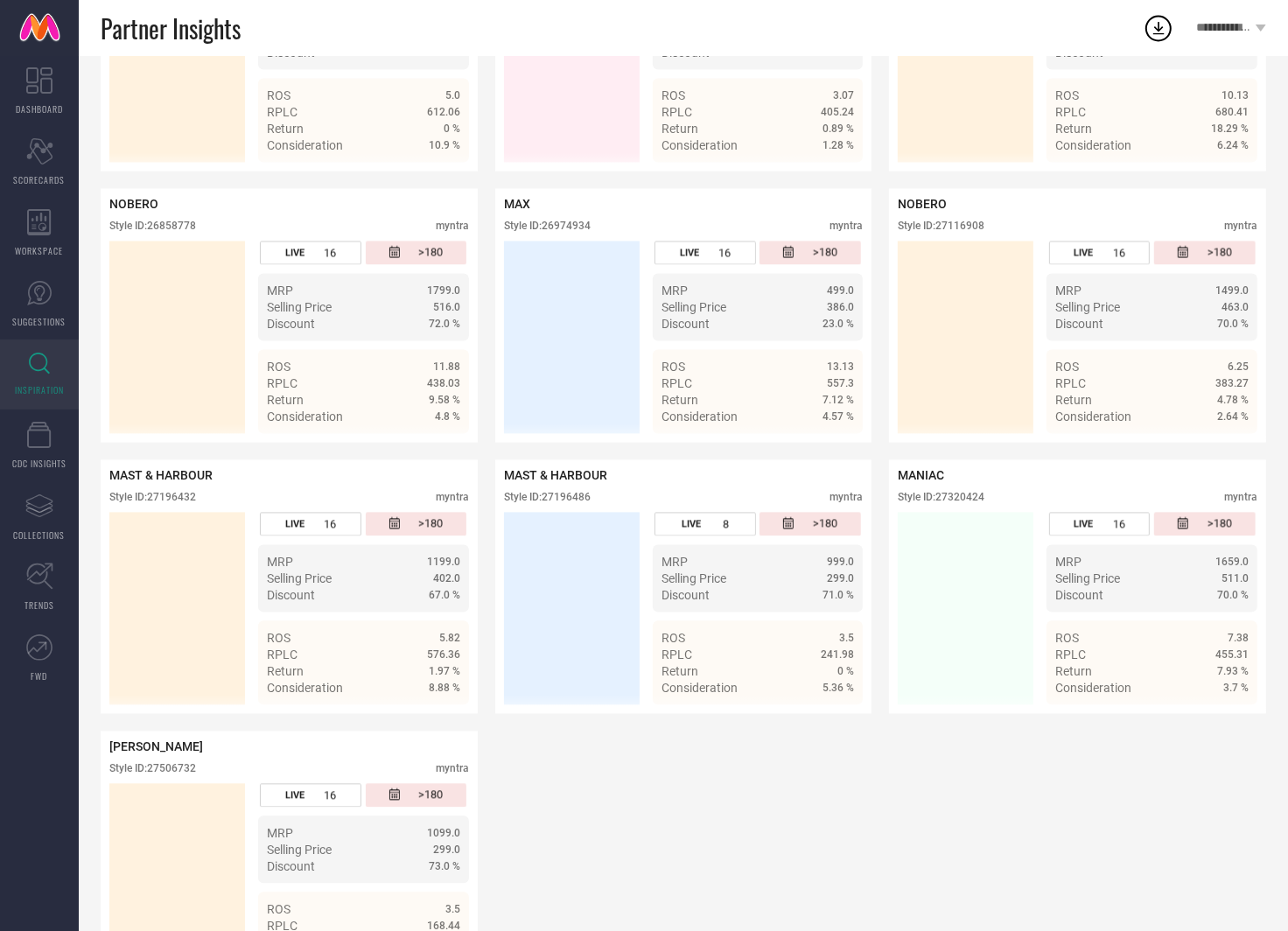
scroll to position [8888, 0]
